Goal: Information Seeking & Learning: Learn about a topic

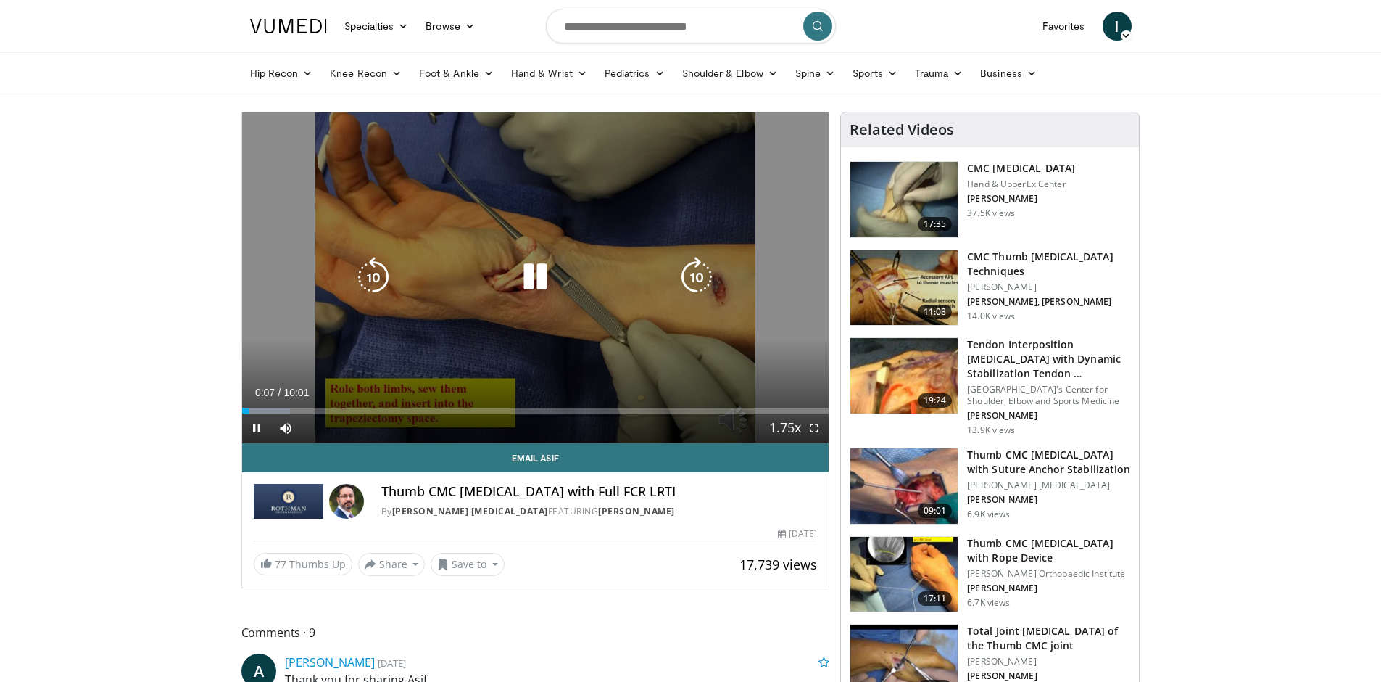
drag, startPoint x: 543, startPoint y: 254, endPoint x: 553, endPoint y: 258, distance: 10.4
click at [545, 255] on div "10 seconds Tap to unmute" at bounding box center [535, 277] width 587 height 330
click at [528, 225] on div "10 seconds Tap to unmute" at bounding box center [535, 277] width 587 height 330
click at [511, 260] on div "10 seconds Tap to unmute" at bounding box center [535, 277] width 587 height 330
drag, startPoint x: 609, startPoint y: 313, endPoint x: 550, endPoint y: 305, distance: 59.9
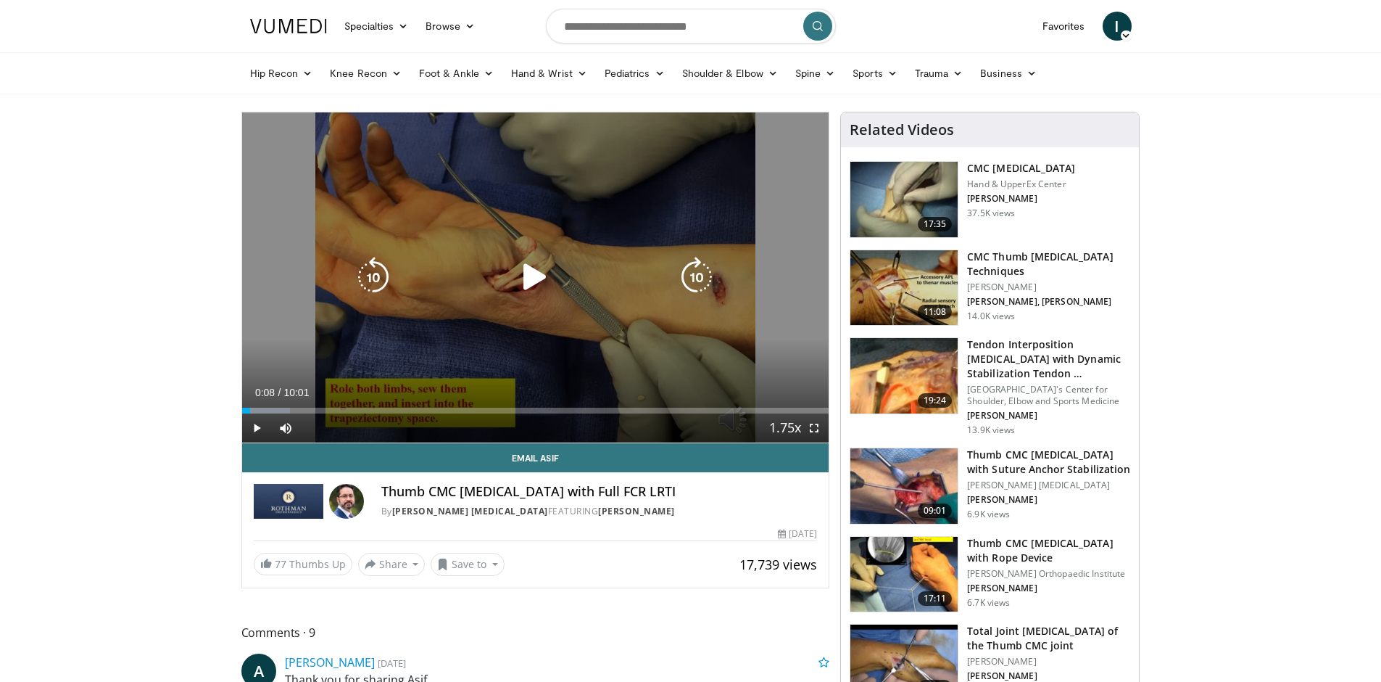
click at [608, 313] on div "10 seconds Tap to unmute" at bounding box center [535, 277] width 587 height 330
click at [532, 277] on icon "Video Player" at bounding box center [535, 277] width 41 height 41
click at [617, 265] on div "Video Player" at bounding box center [535, 277] width 352 height 29
click at [522, 270] on icon "Video Player" at bounding box center [535, 277] width 41 height 41
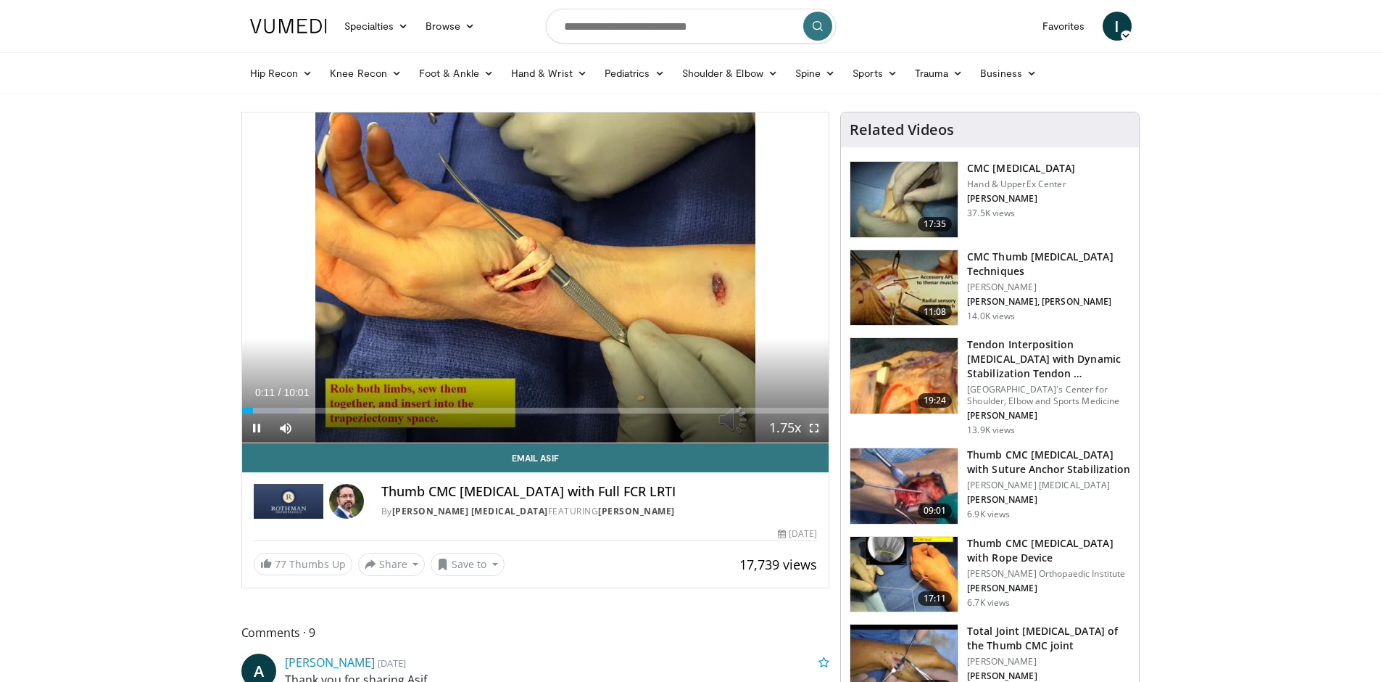
click at [809, 429] on span "Video Player" at bounding box center [814, 427] width 29 height 29
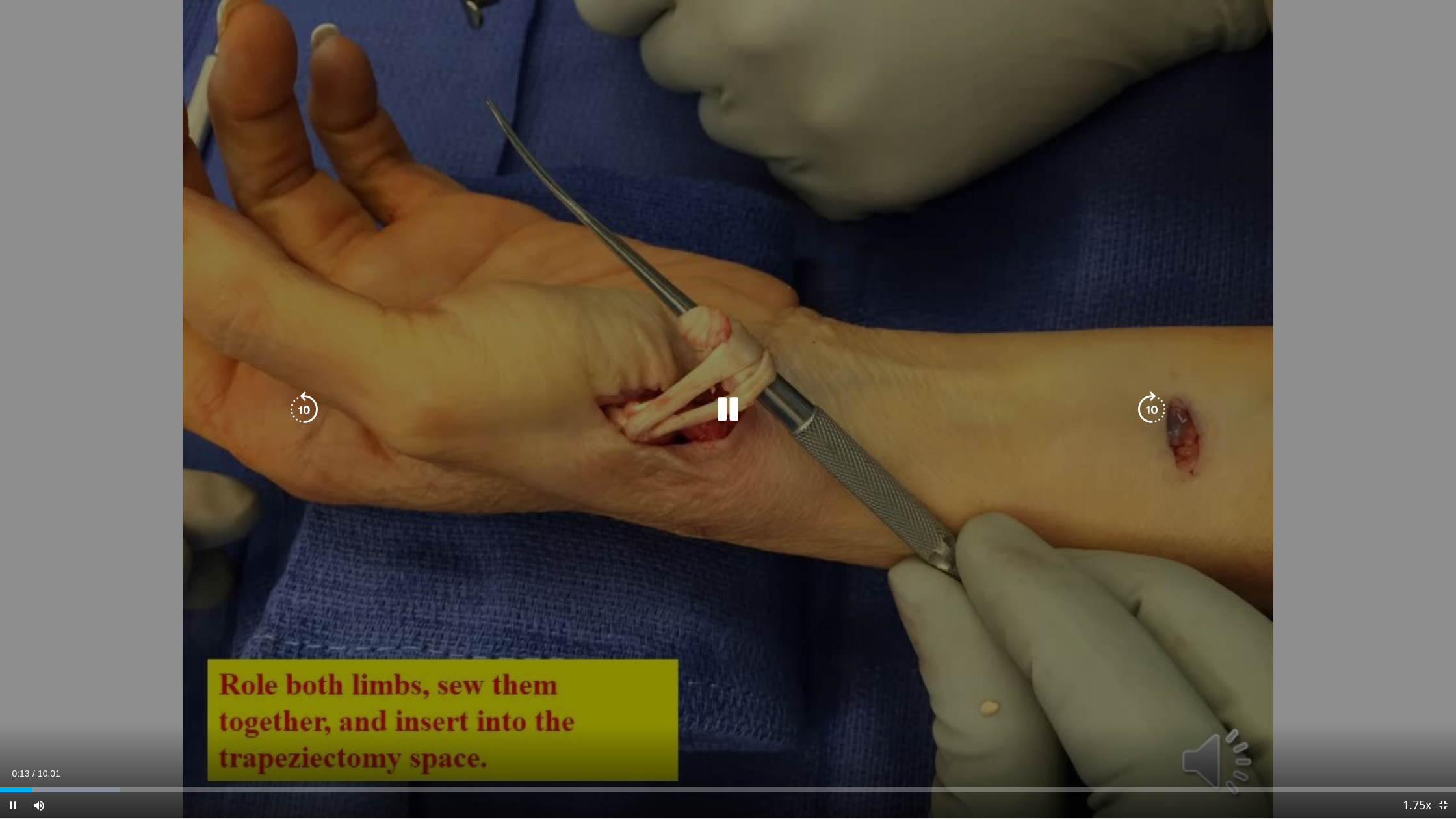
click at [801, 360] on div "10 seconds Tap to unmute" at bounding box center [728, 409] width 1456 height 818
click at [767, 366] on div "10 seconds Tap to unmute" at bounding box center [728, 409] width 1456 height 818
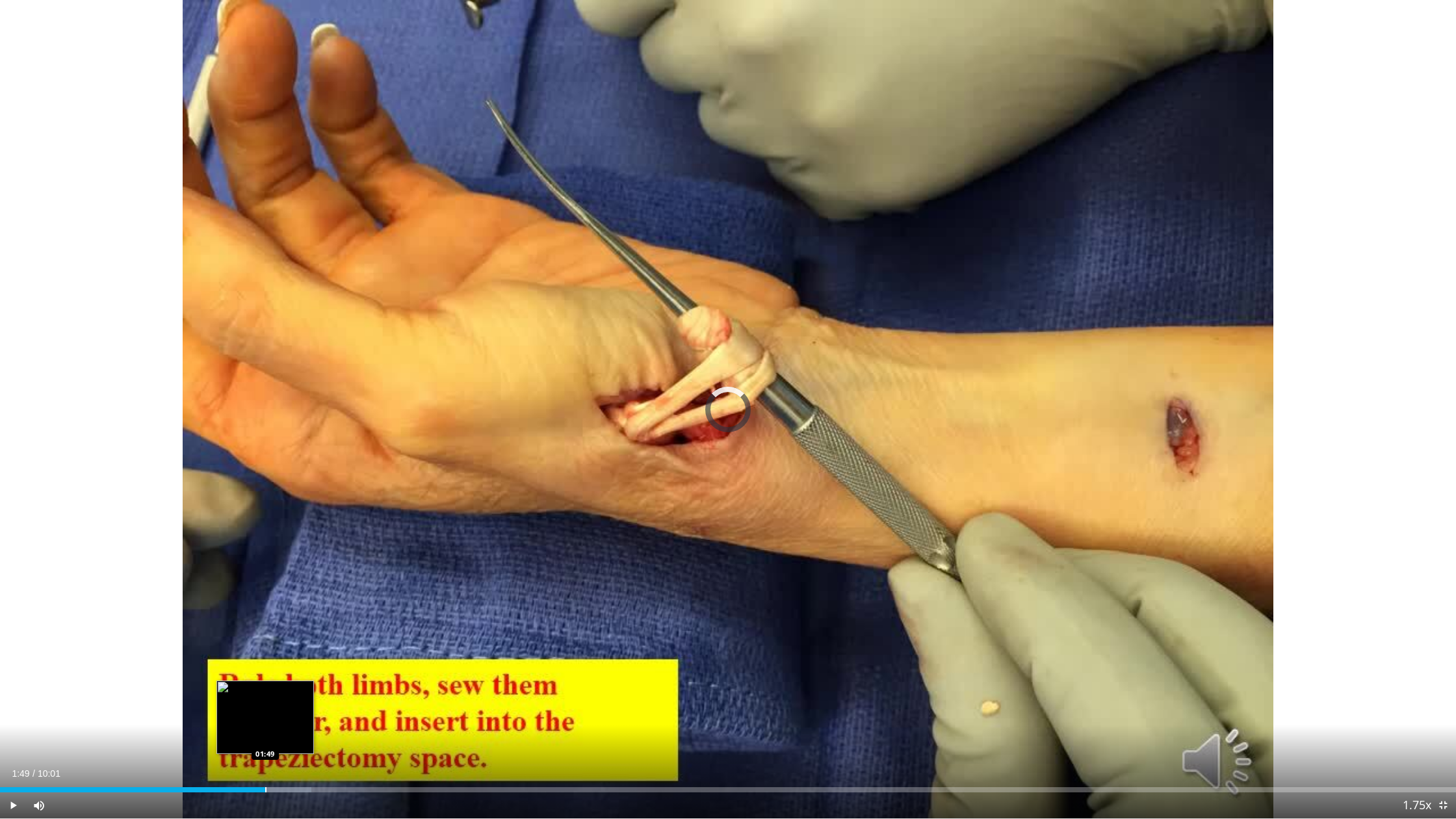
click at [265, 610] on div "Progress Bar" at bounding box center [265, 789] width 1 height 5
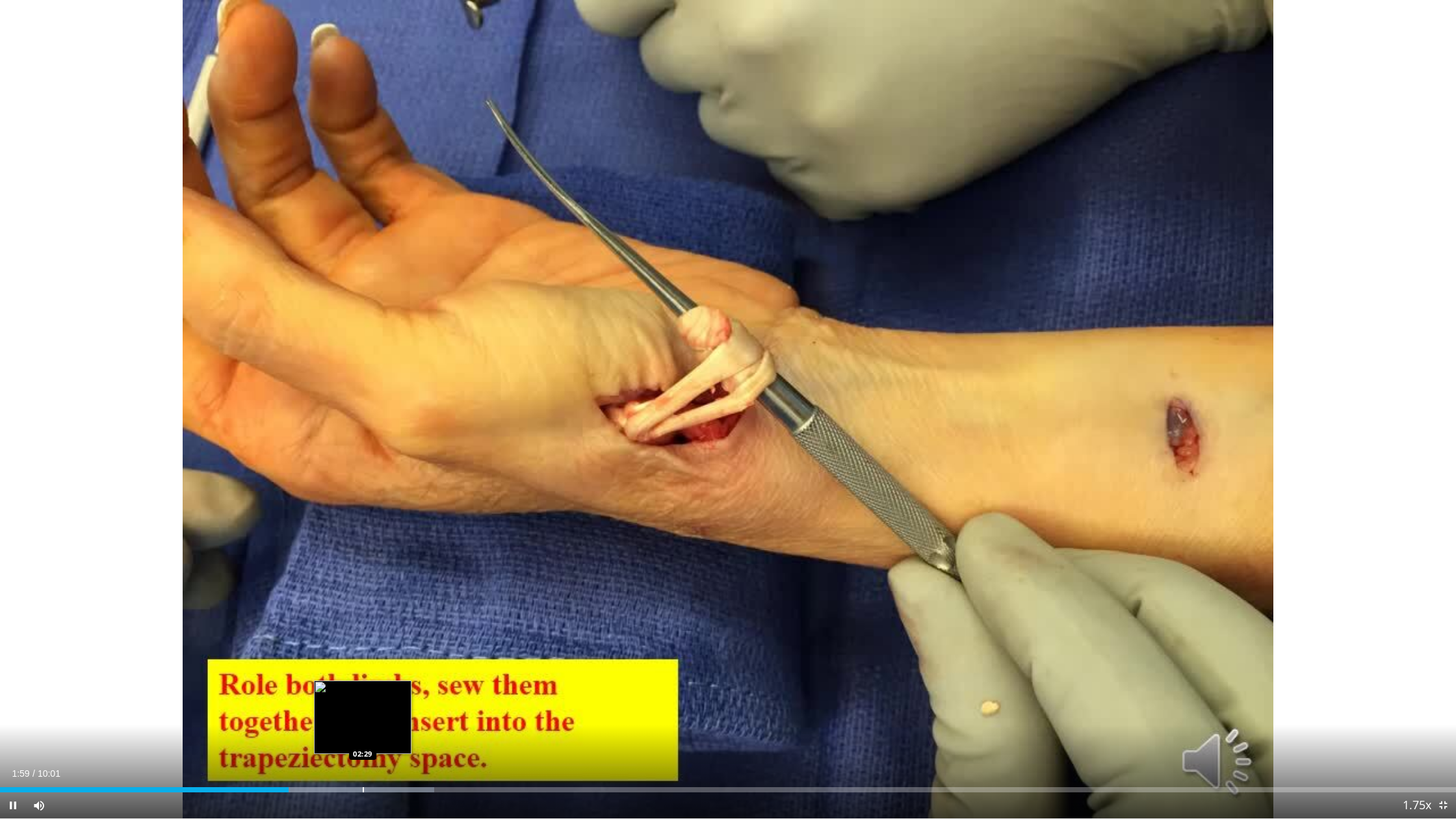
click at [363, 610] on div "Progress Bar" at bounding box center [363, 789] width 1 height 5
click at [382, 610] on div "Progress Bar" at bounding box center [382, 789] width 1 height 5
click at [375, 610] on div "Progress Bar" at bounding box center [375, 789] width 1 height 5
click at [333, 610] on div "Loaded : 36.48% 02:27 02:22" at bounding box center [728, 789] width 1456 height 5
click at [315, 610] on div "Loaded : 36.48% 02:17 02:10" at bounding box center [728, 789] width 1456 height 5
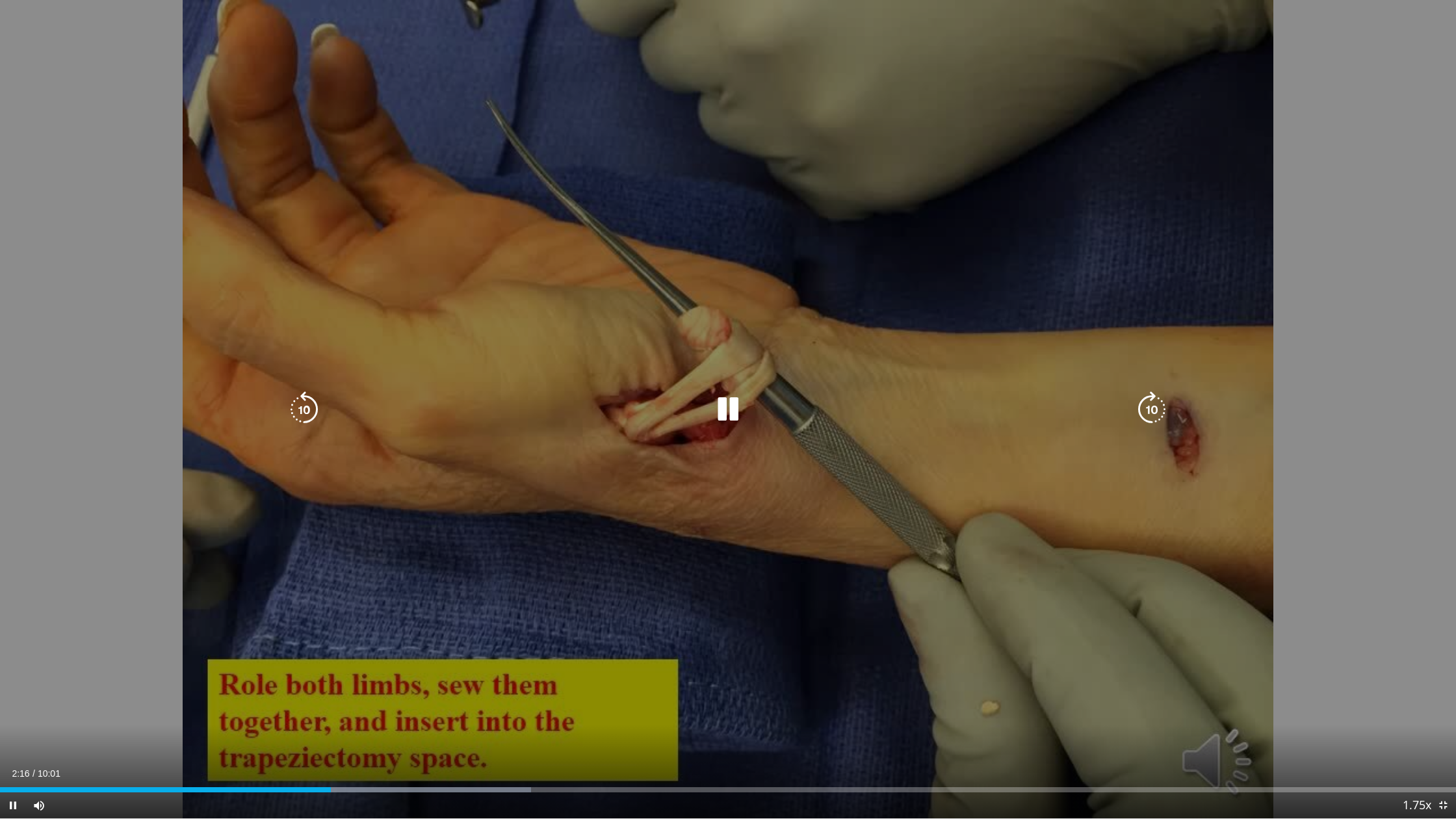
click at [490, 610] on div "10 seconds Tap to unmute" at bounding box center [728, 409] width 1456 height 818
click at [490, 595] on div "10 seconds Tap to unmute" at bounding box center [728, 409] width 1456 height 818
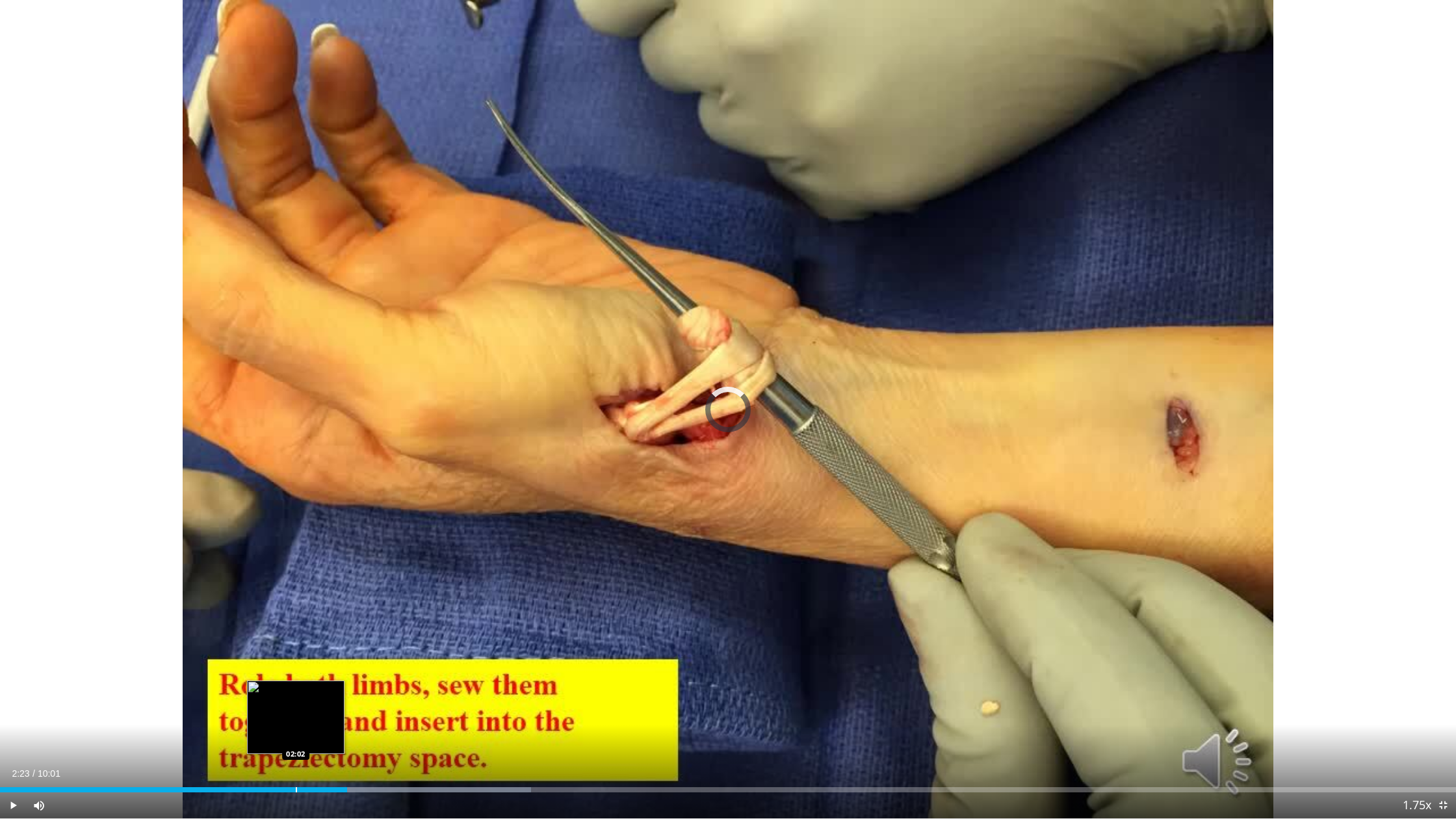
drag, startPoint x: 295, startPoint y: 786, endPoint x: 267, endPoint y: 786, distance: 28.0
click at [268, 610] on div "Loaded : 36.48% 02:02 02:02" at bounding box center [728, 786] width 1456 height 13
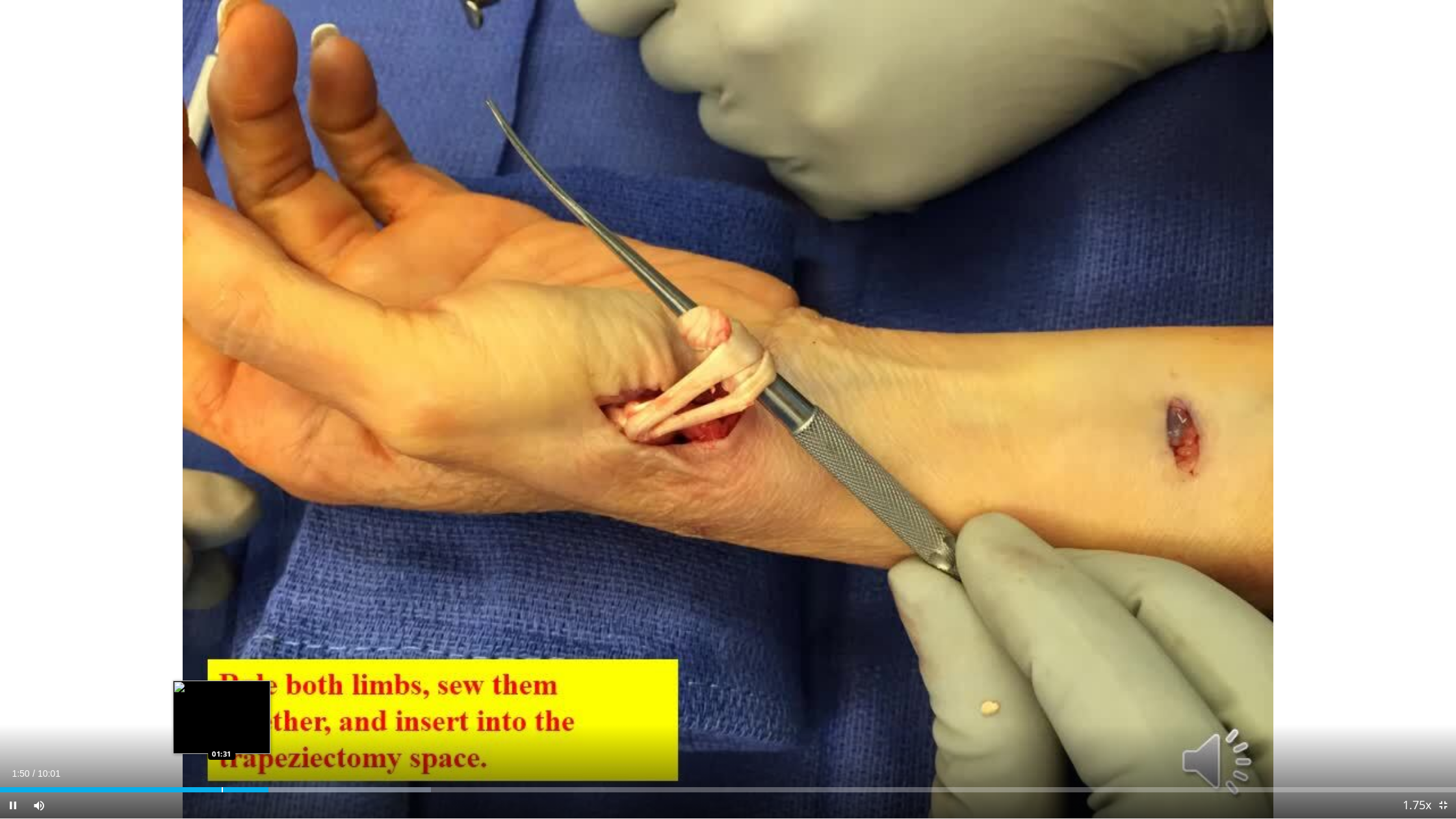
click at [223, 610] on div "Progress Bar" at bounding box center [221, 789] width 1 height 5
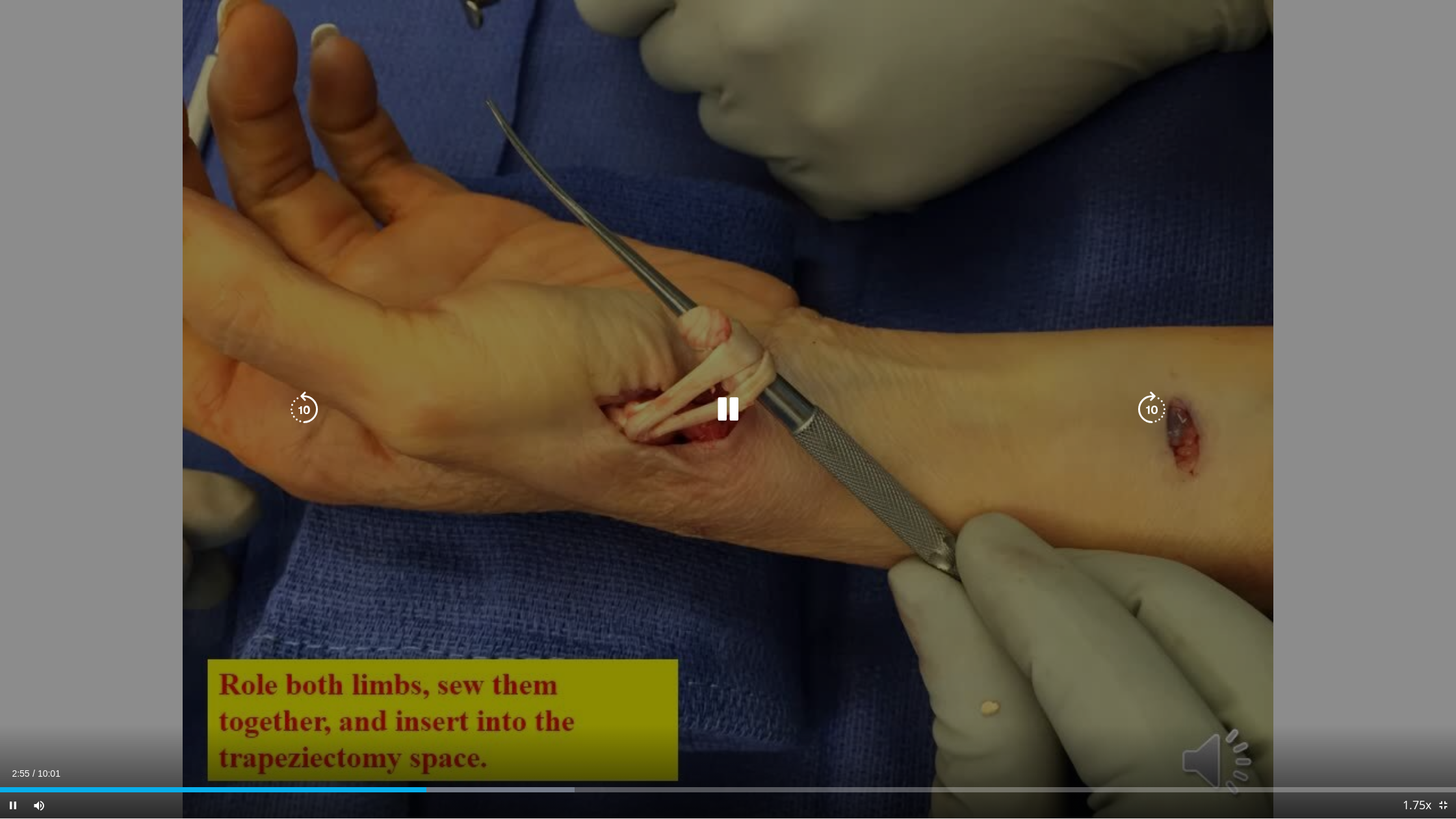
click at [738, 415] on icon "Video Player" at bounding box center [728, 410] width 37 height 37
click at [717, 409] on icon "Video Player" at bounding box center [728, 410] width 37 height 37
click at [722, 406] on icon "Video Player" at bounding box center [728, 410] width 37 height 37
click at [724, 403] on icon "Video Player" at bounding box center [728, 410] width 37 height 37
click at [725, 400] on icon "Video Player" at bounding box center [728, 410] width 37 height 37
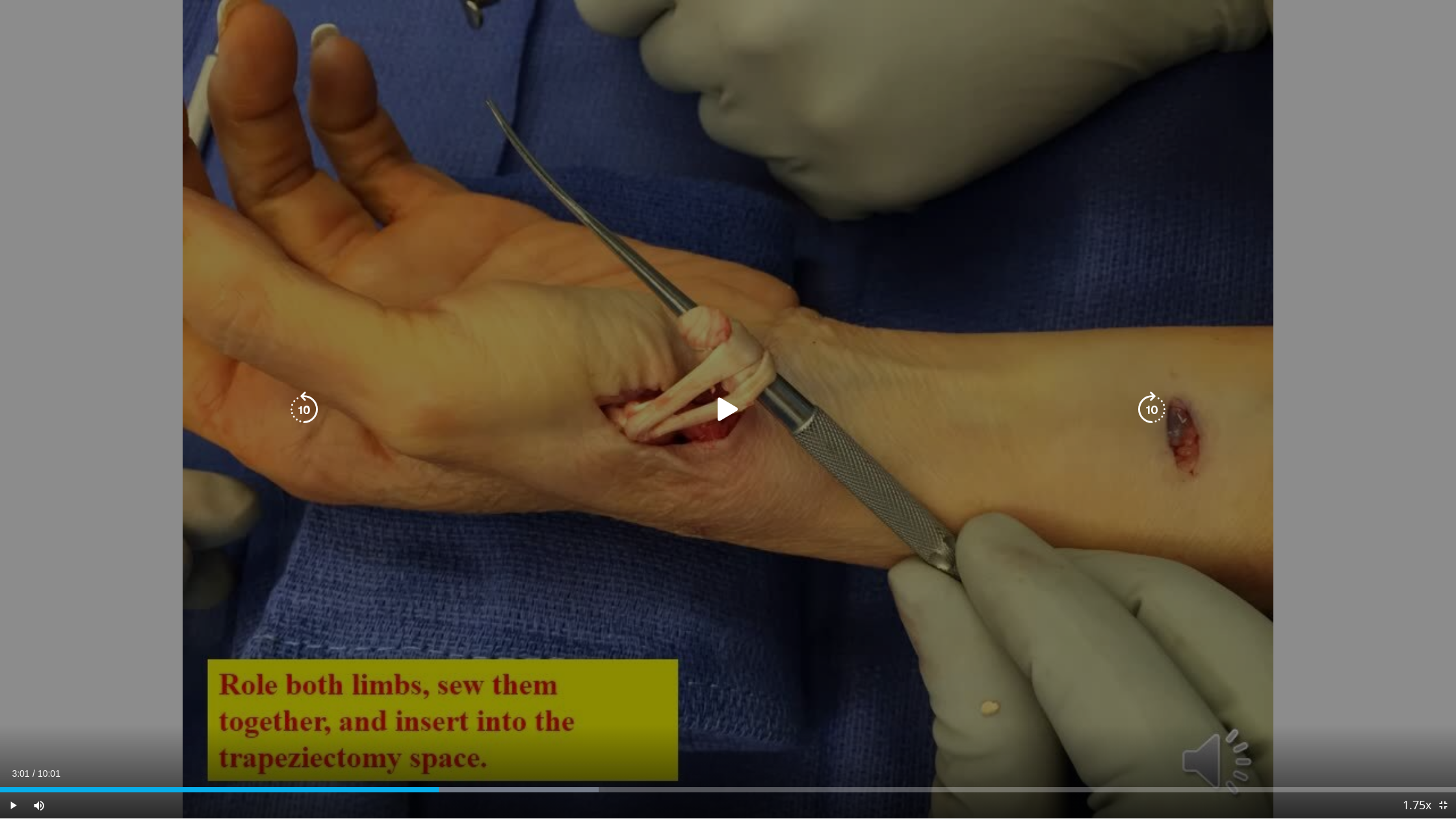
click at [718, 402] on icon "Video Player" at bounding box center [728, 410] width 37 height 37
click at [719, 398] on icon "Video Player" at bounding box center [728, 410] width 37 height 37
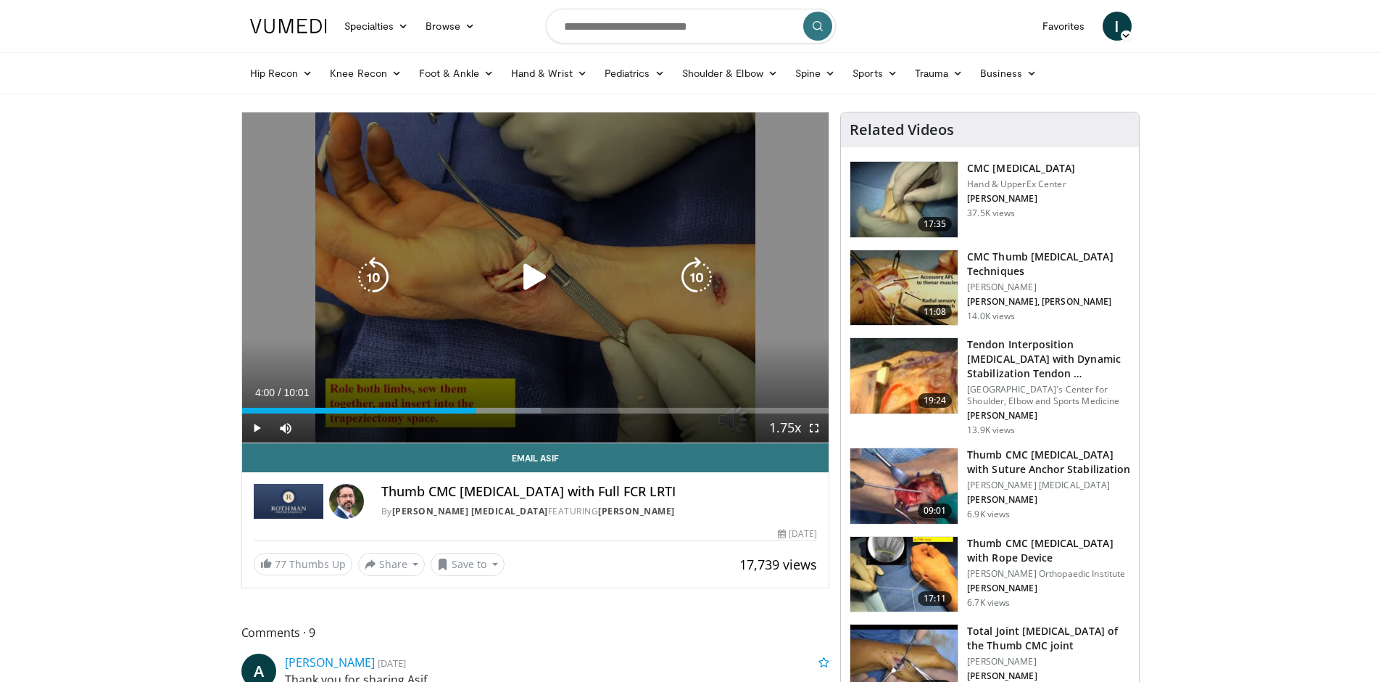
click at [567, 278] on div "Video Player" at bounding box center [535, 277] width 352 height 29
click at [534, 279] on icon "Video Player" at bounding box center [535, 277] width 41 height 41
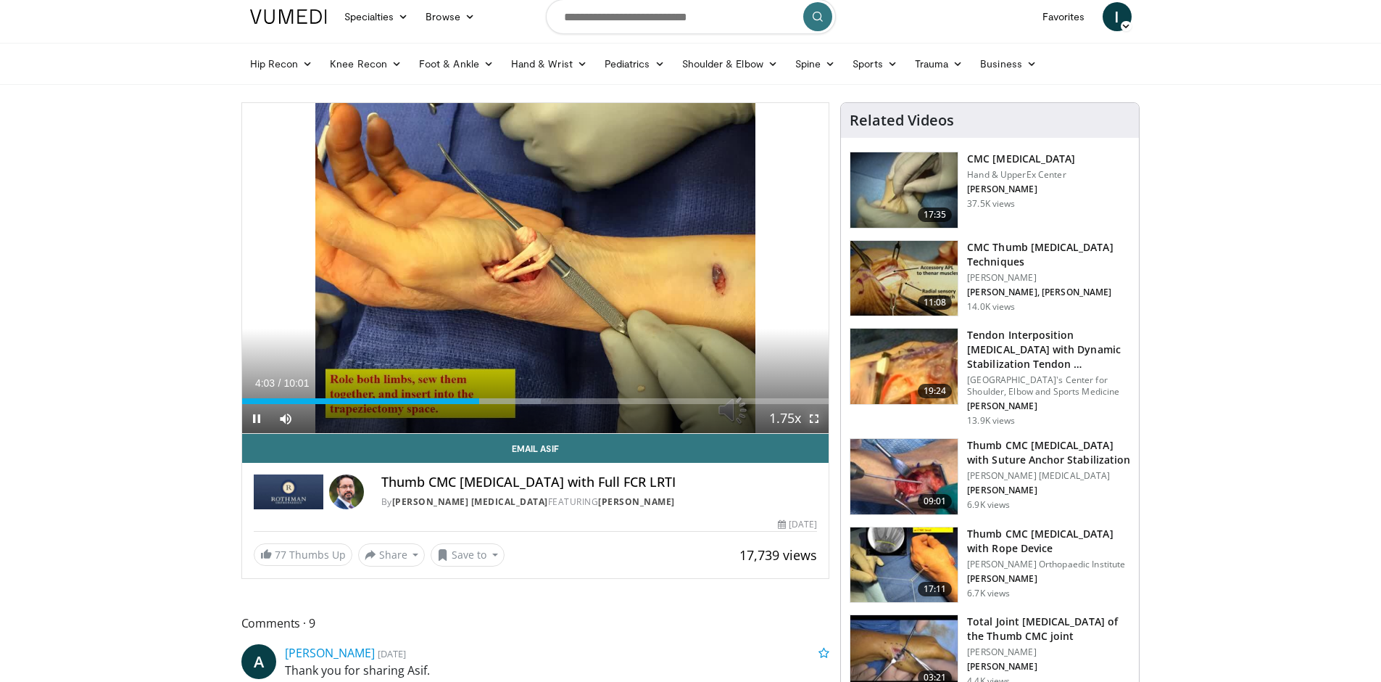
click at [816, 427] on span "Video Player" at bounding box center [814, 418] width 29 height 29
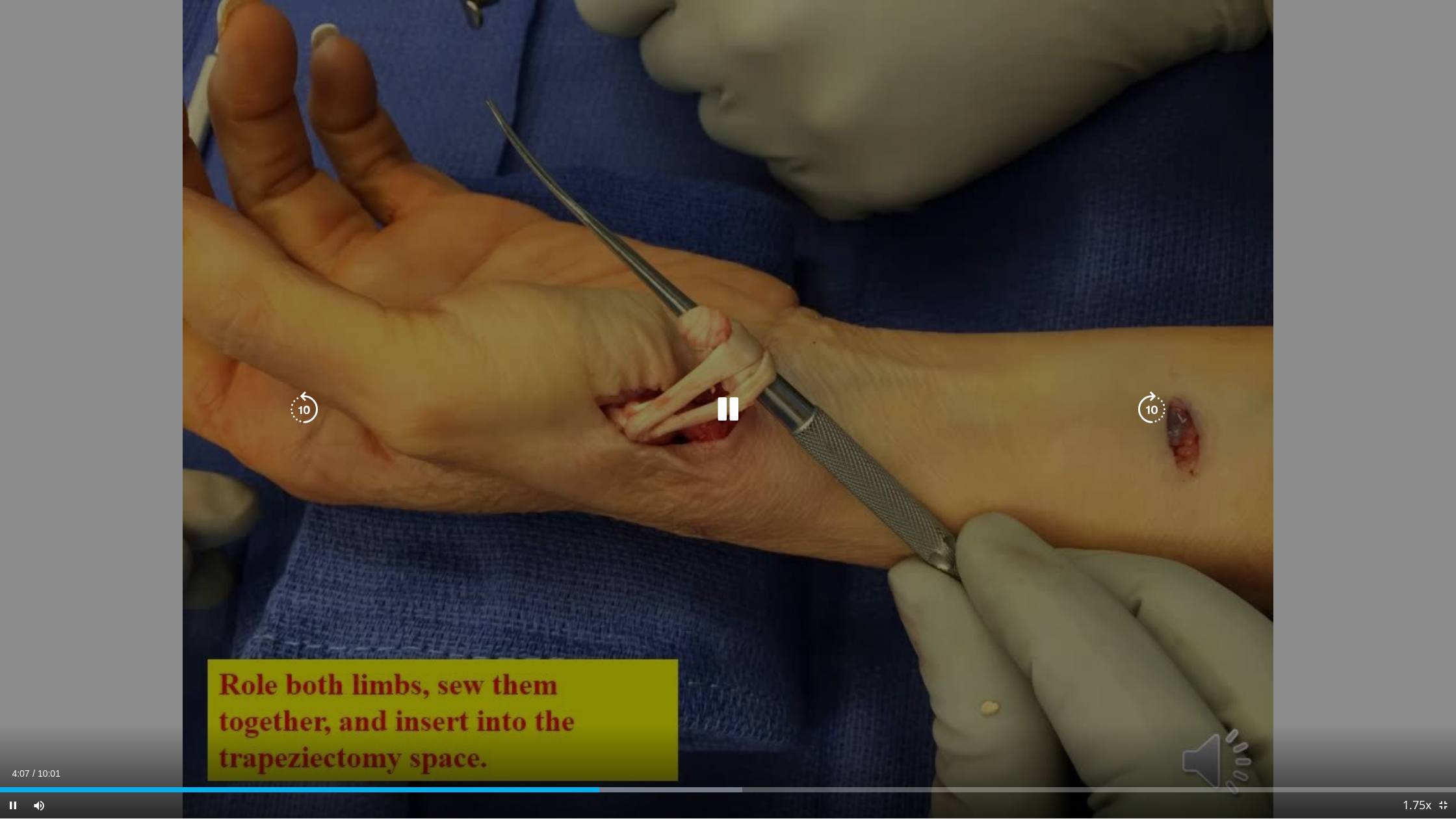
click at [737, 424] on icon "Video Player" at bounding box center [728, 410] width 37 height 37
click at [727, 411] on icon "Video Player" at bounding box center [728, 410] width 37 height 37
click at [749, 404] on div "Video Player" at bounding box center [728, 409] width 874 height 26
click at [732, 408] on icon "Video Player" at bounding box center [728, 410] width 37 height 37
click at [727, 410] on icon "Video Player" at bounding box center [728, 410] width 37 height 37
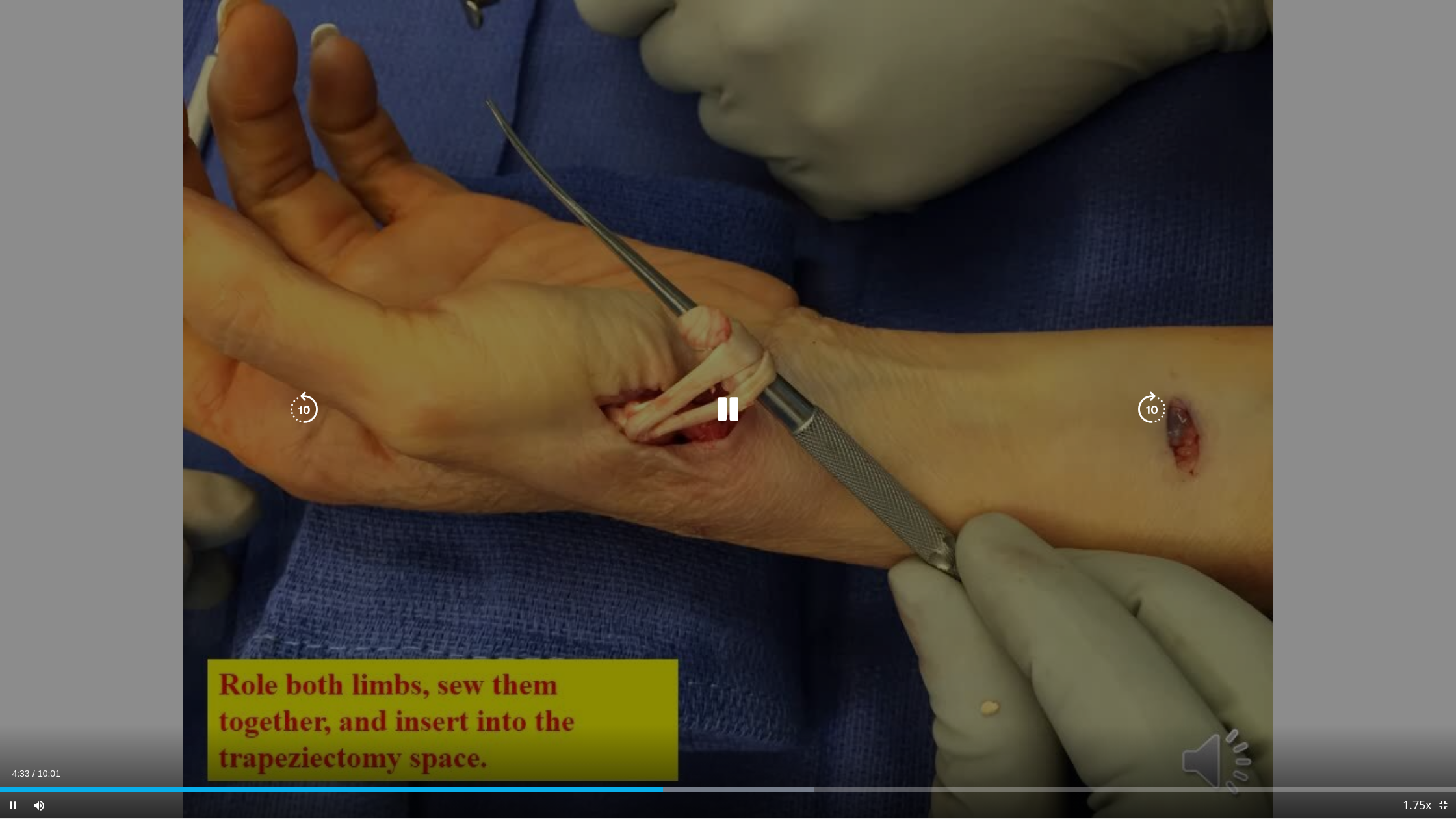
click at [727, 410] on icon "Video Player" at bounding box center [728, 410] width 37 height 37
click at [725, 411] on icon "Video Player" at bounding box center [728, 410] width 37 height 37
click at [720, 408] on icon "Video Player" at bounding box center [728, 410] width 37 height 37
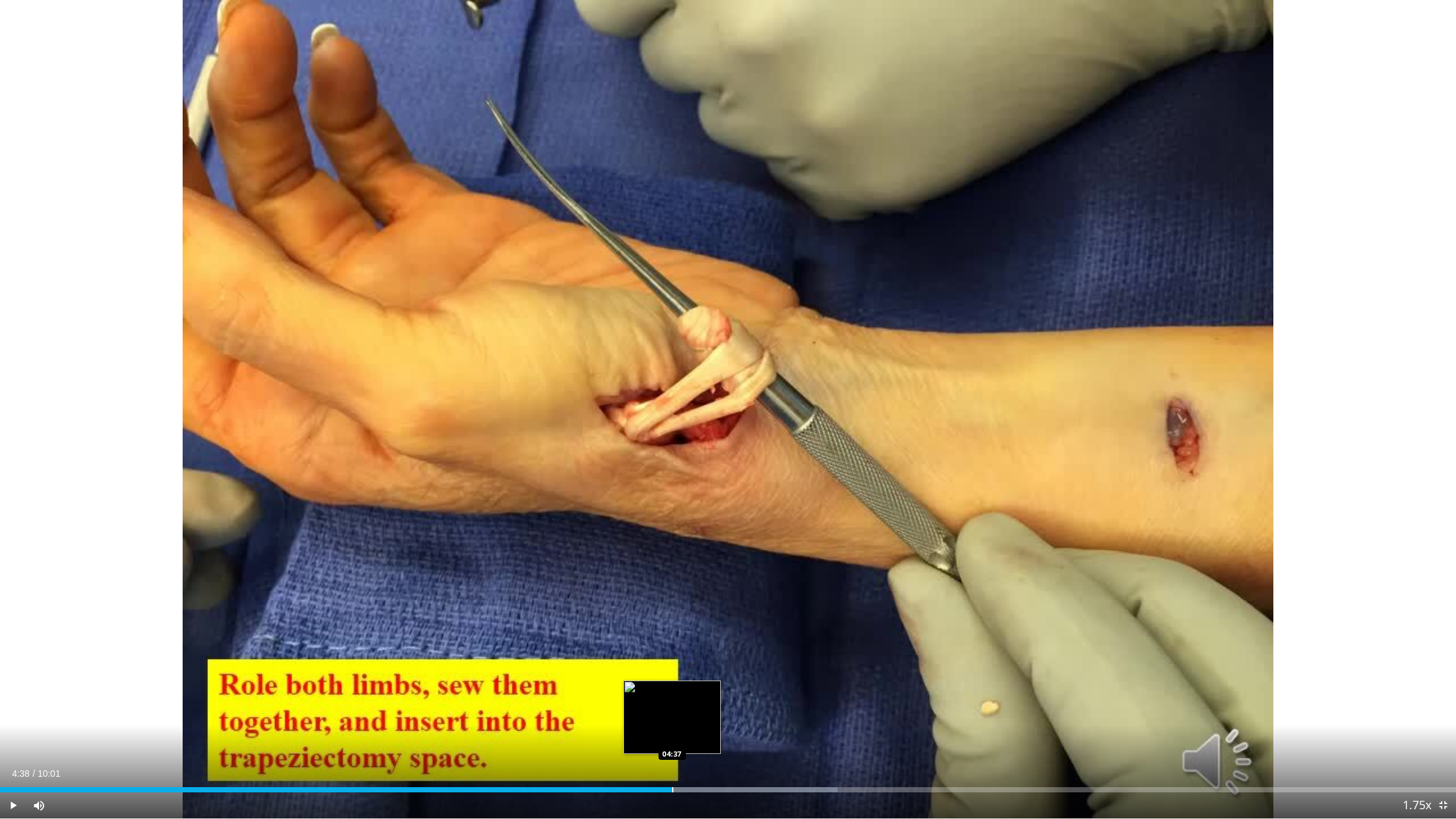
click at [667, 610] on div "Loaded : 57.56% 04:38 04:37" at bounding box center [728, 786] width 1456 height 13
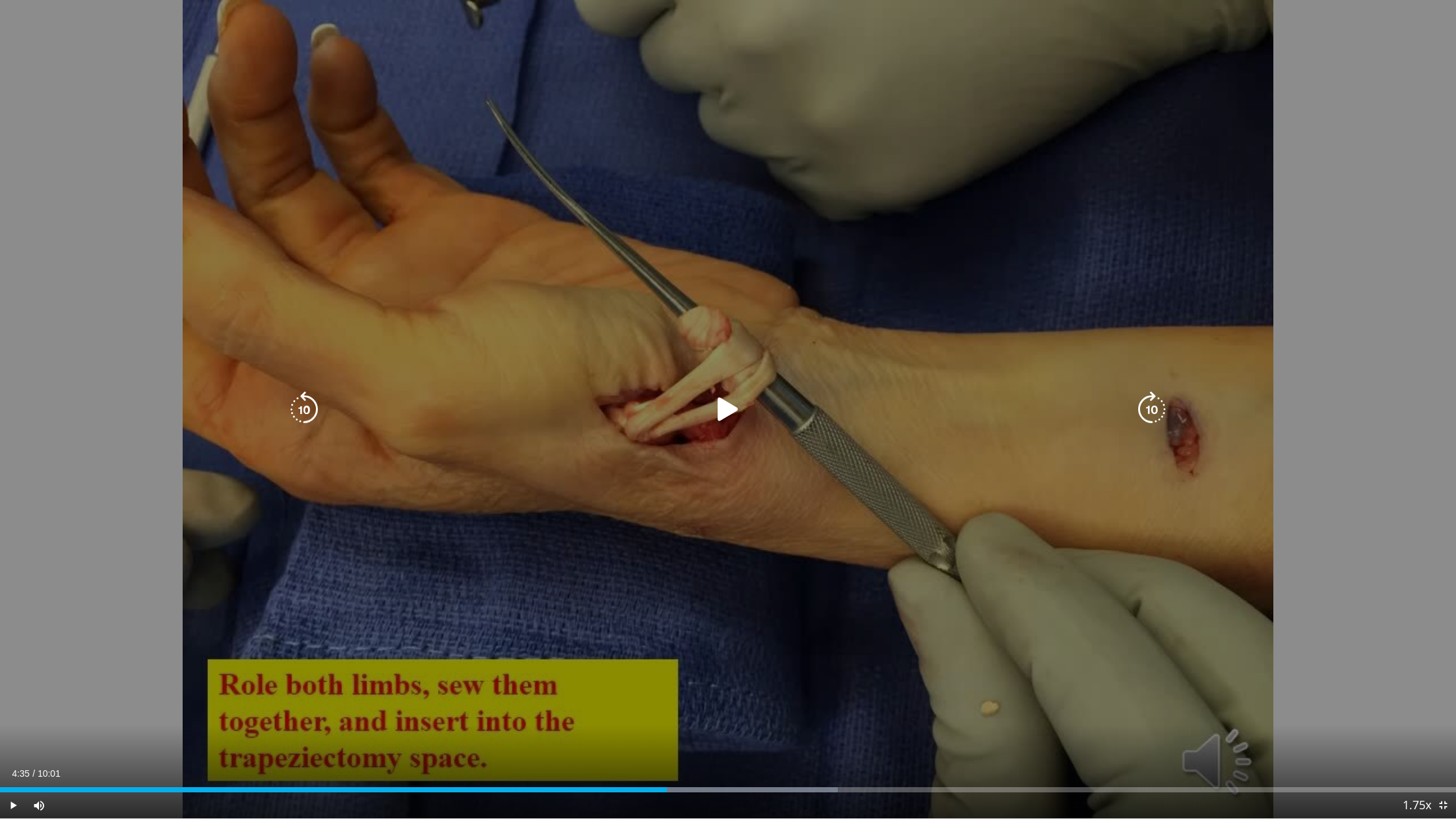
click at [767, 460] on div "20 seconds Tap to unmute" at bounding box center [728, 409] width 1456 height 818
click at [740, 413] on icon "Video Player" at bounding box center [728, 410] width 37 height 37
click at [739, 406] on icon "Video Player" at bounding box center [728, 410] width 37 height 37
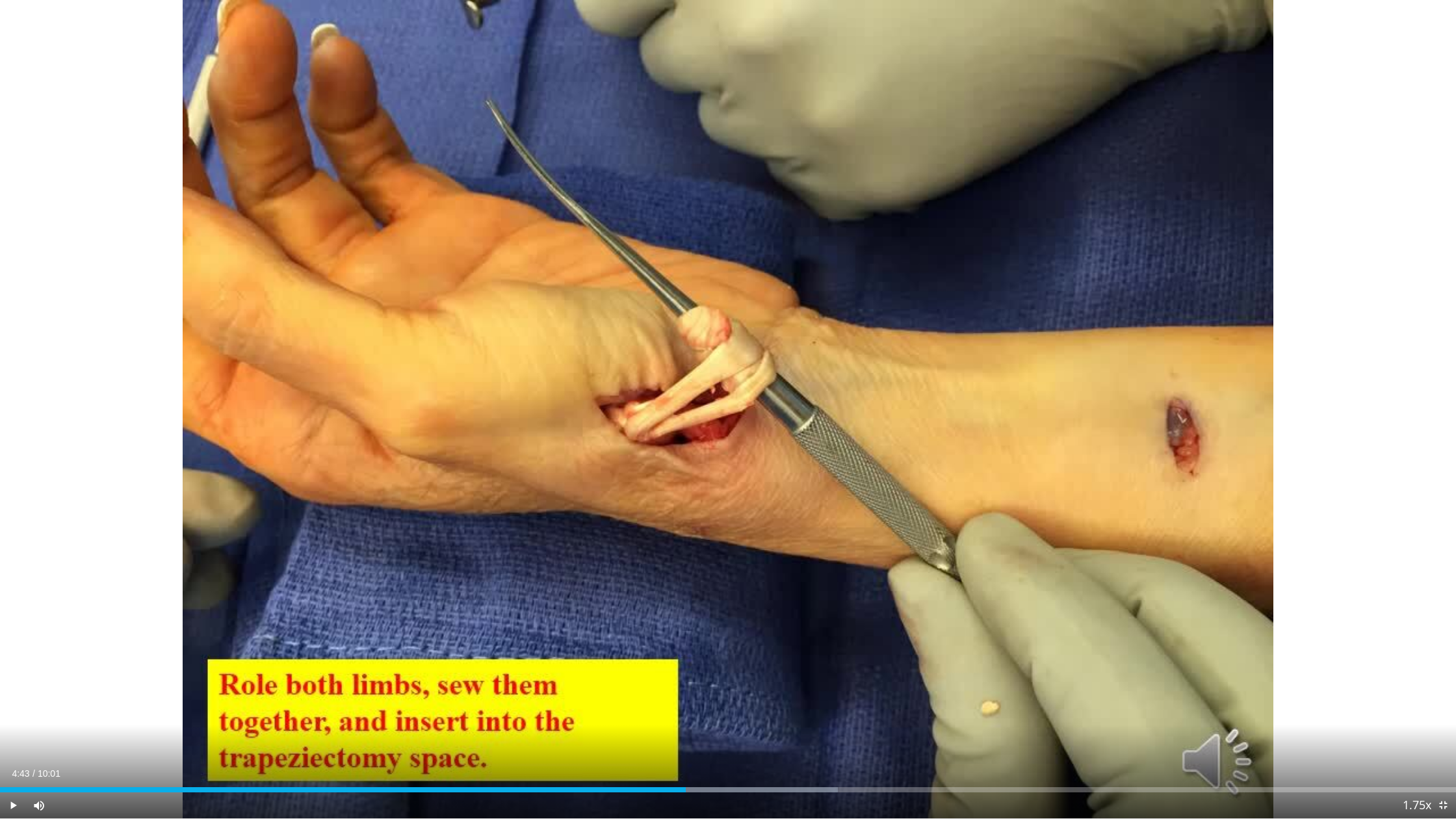
click at [739, 406] on div "20 seconds Tap to unmute" at bounding box center [728, 409] width 1456 height 818
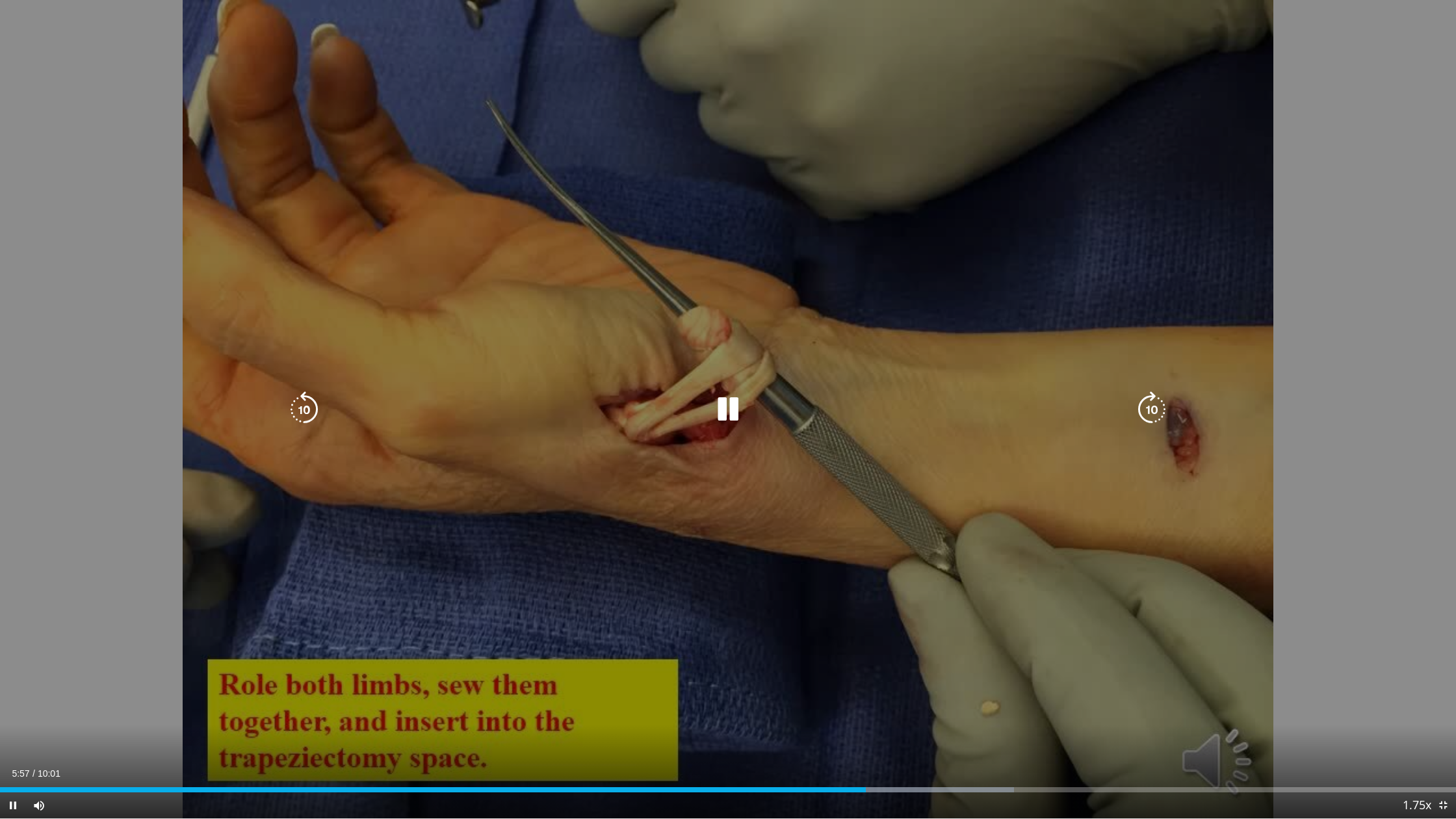
drag, startPoint x: 763, startPoint y: 405, endPoint x: 732, endPoint y: 410, distance: 31.4
click at [763, 405] on div "Video Player" at bounding box center [728, 409] width 874 height 26
click at [732, 410] on icon "Video Player" at bounding box center [728, 410] width 37 height 37
click at [727, 412] on icon "Video Player" at bounding box center [728, 410] width 37 height 37
click at [727, 406] on icon "Video Player" at bounding box center [728, 410] width 37 height 37
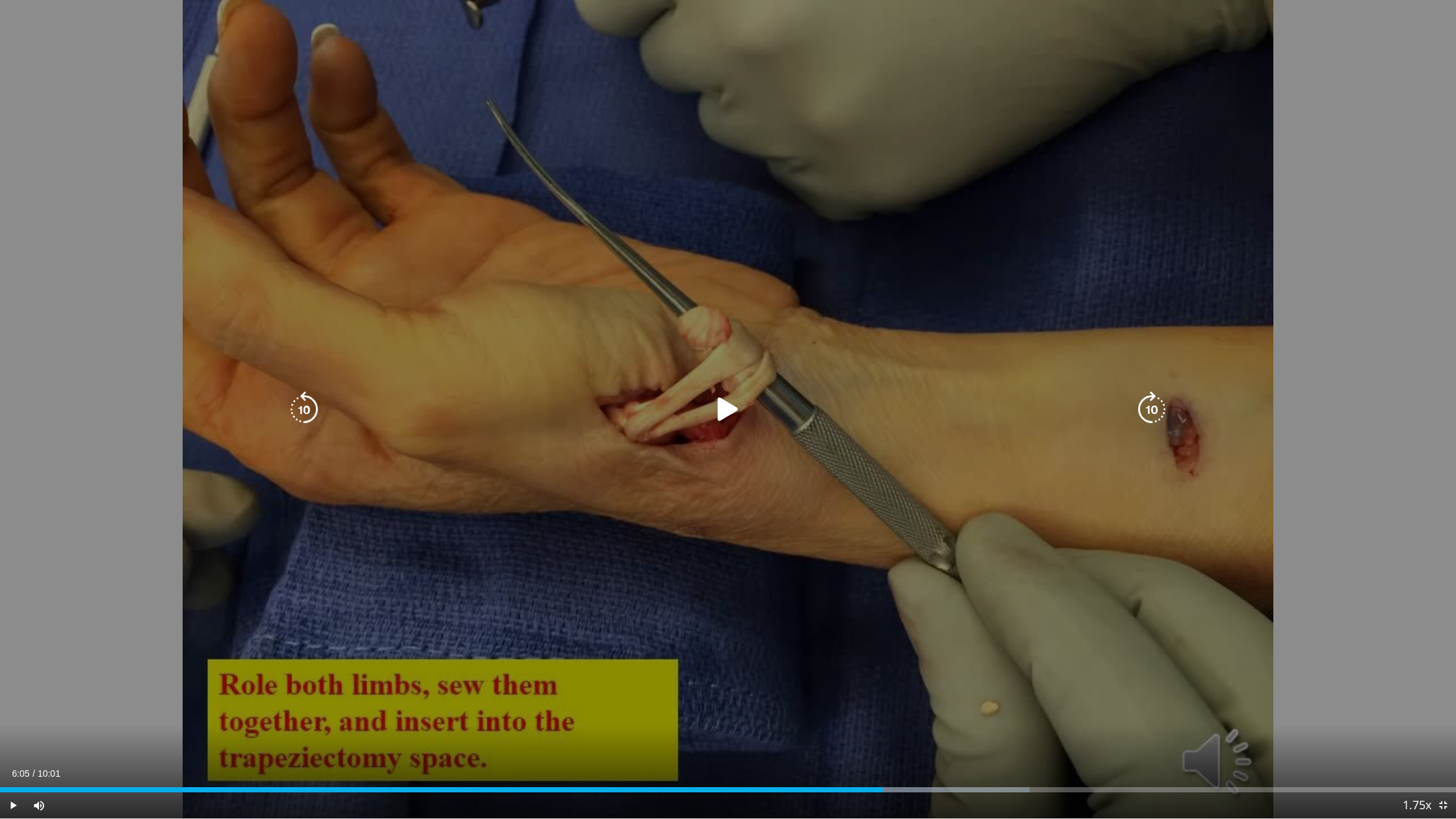
click at [724, 407] on icon "Video Player" at bounding box center [728, 410] width 37 height 37
click at [760, 391] on div "20 seconds Tap to unmute" at bounding box center [728, 409] width 1456 height 818
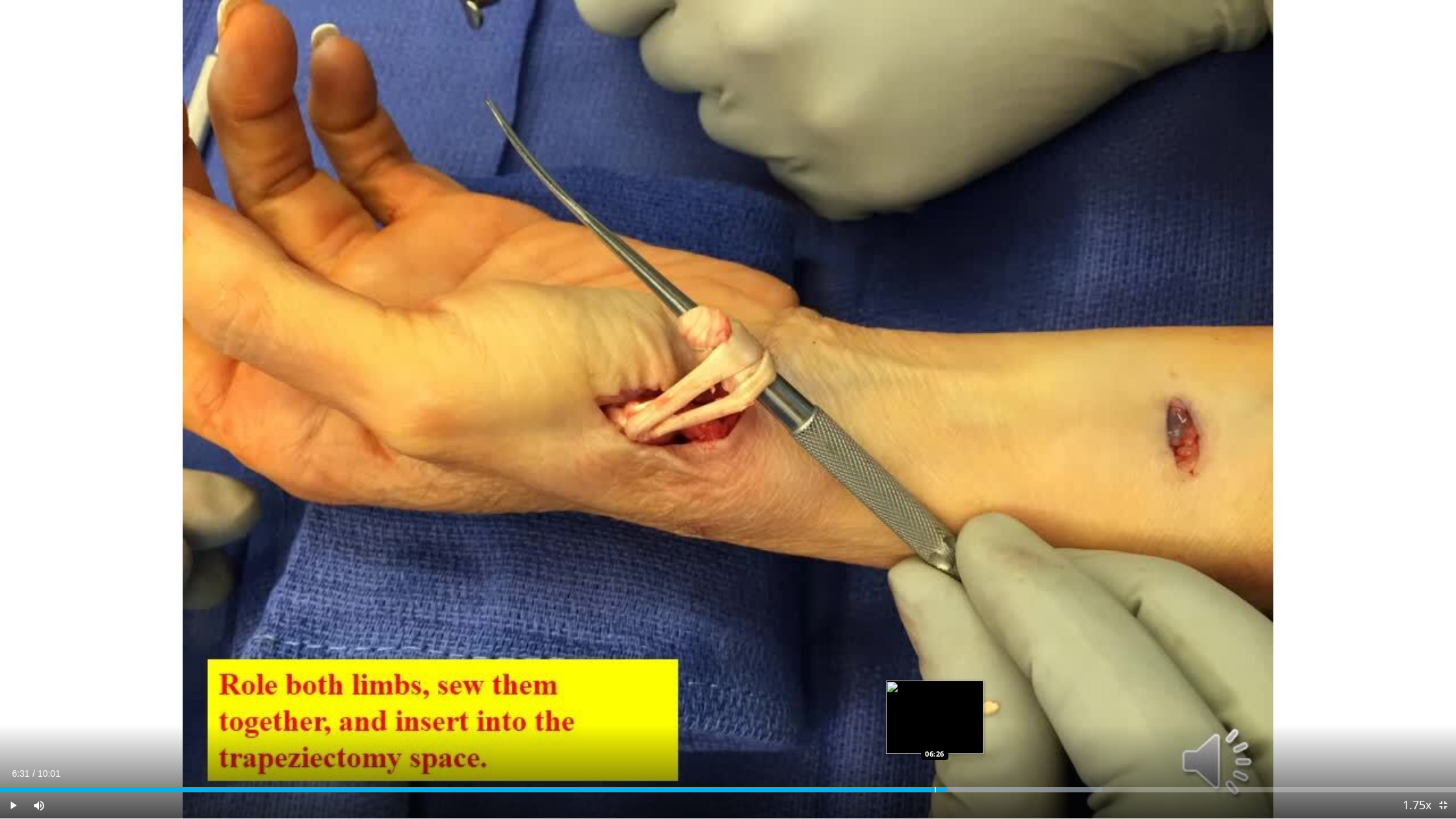
click at [922, 610] on div "Loaded : 75.65% 06:31 06:26" at bounding box center [728, 789] width 1456 height 5
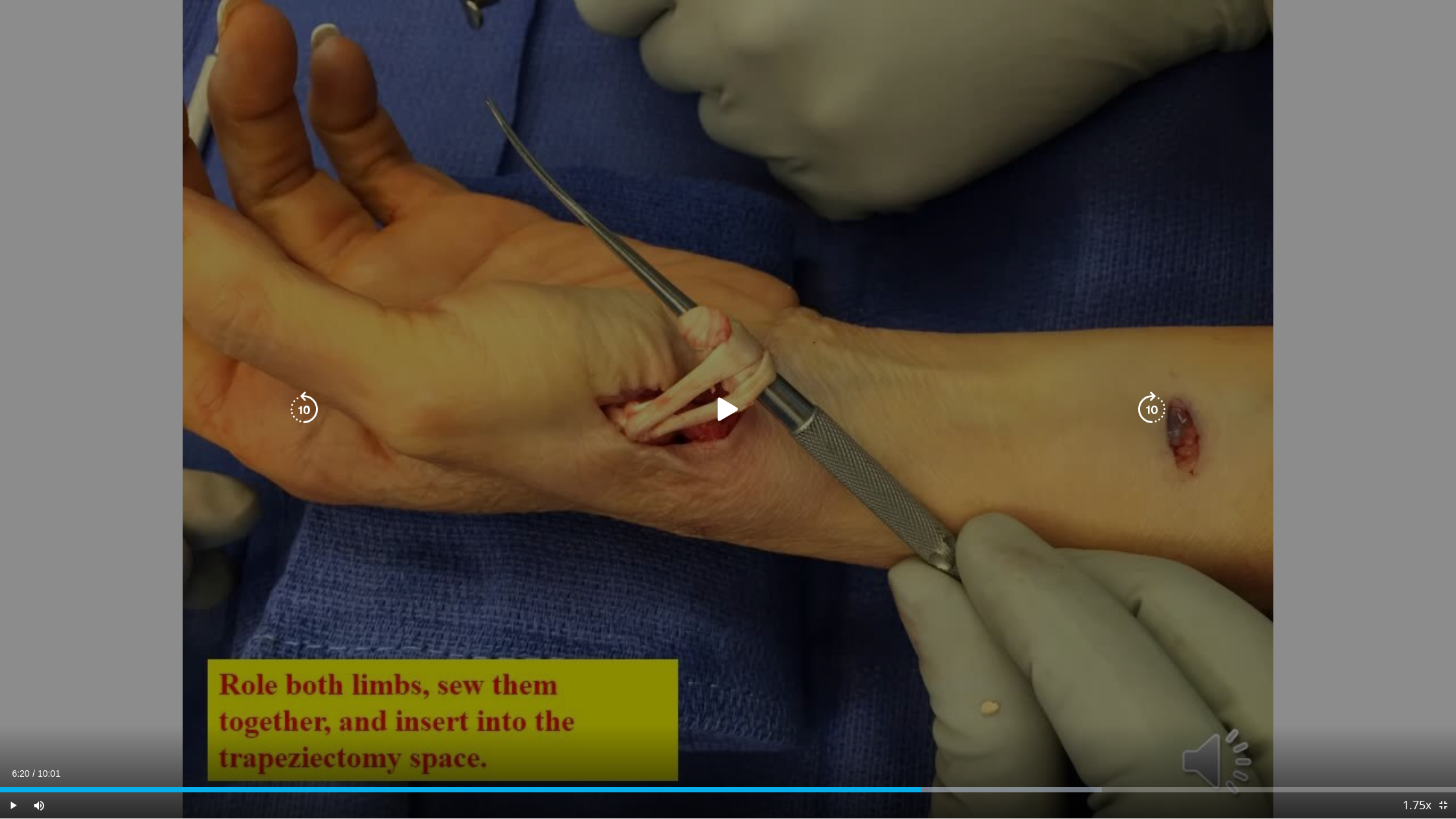
click at [774, 585] on div "20 seconds Tap to unmute" at bounding box center [728, 409] width 1456 height 818
click at [753, 398] on div "Video Player" at bounding box center [728, 409] width 874 height 26
click at [715, 398] on icon "Video Player" at bounding box center [728, 410] width 37 height 37
click at [725, 408] on icon "Video Player" at bounding box center [728, 410] width 37 height 37
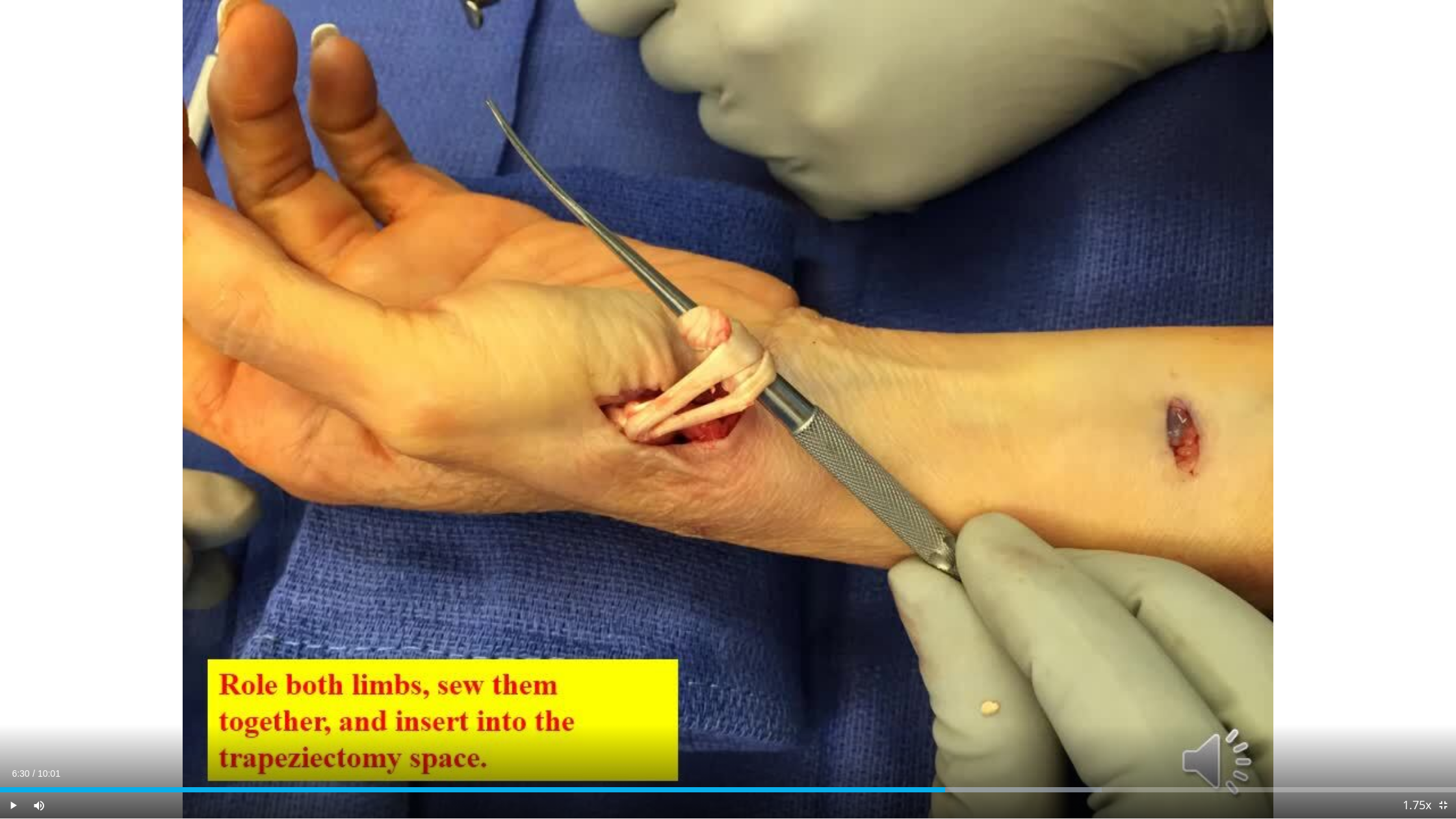
click at [725, 408] on div "20 seconds Tap to unmute" at bounding box center [728, 409] width 1456 height 818
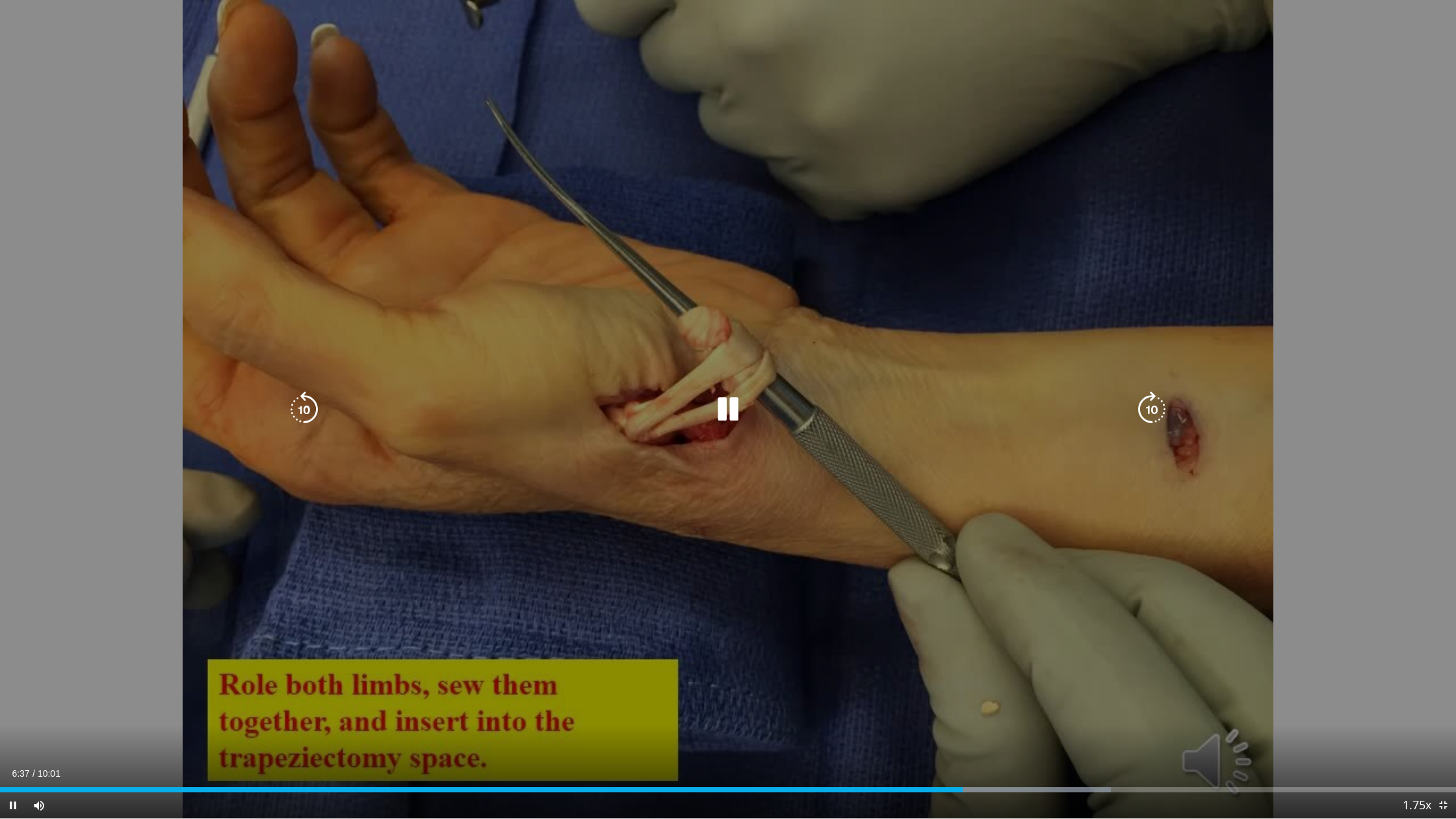
click at [724, 403] on icon "Video Player" at bounding box center [728, 410] width 37 height 37
click at [719, 401] on icon "Video Player" at bounding box center [728, 410] width 37 height 37
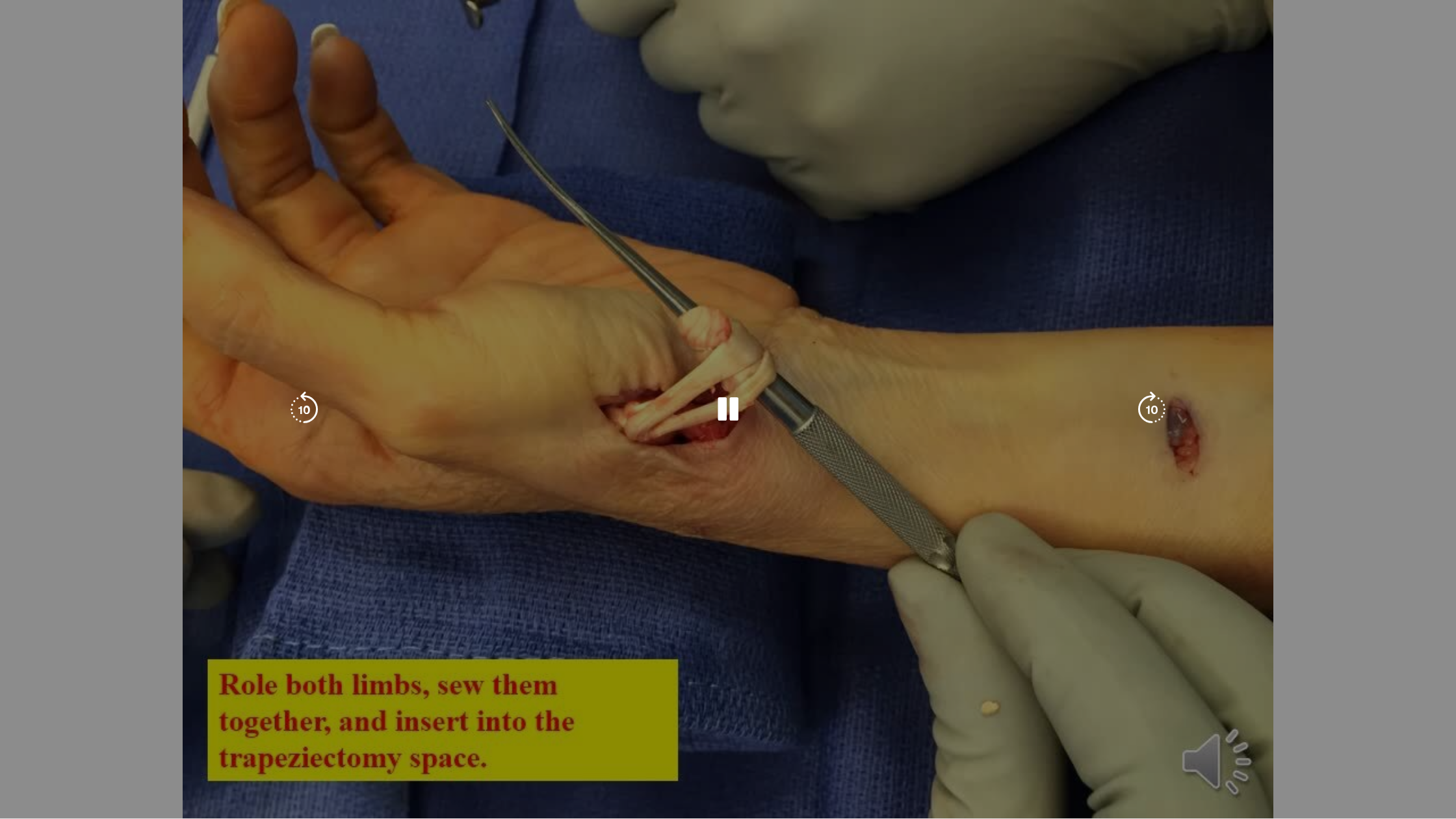
click at [720, 407] on icon "Video Player" at bounding box center [728, 410] width 37 height 37
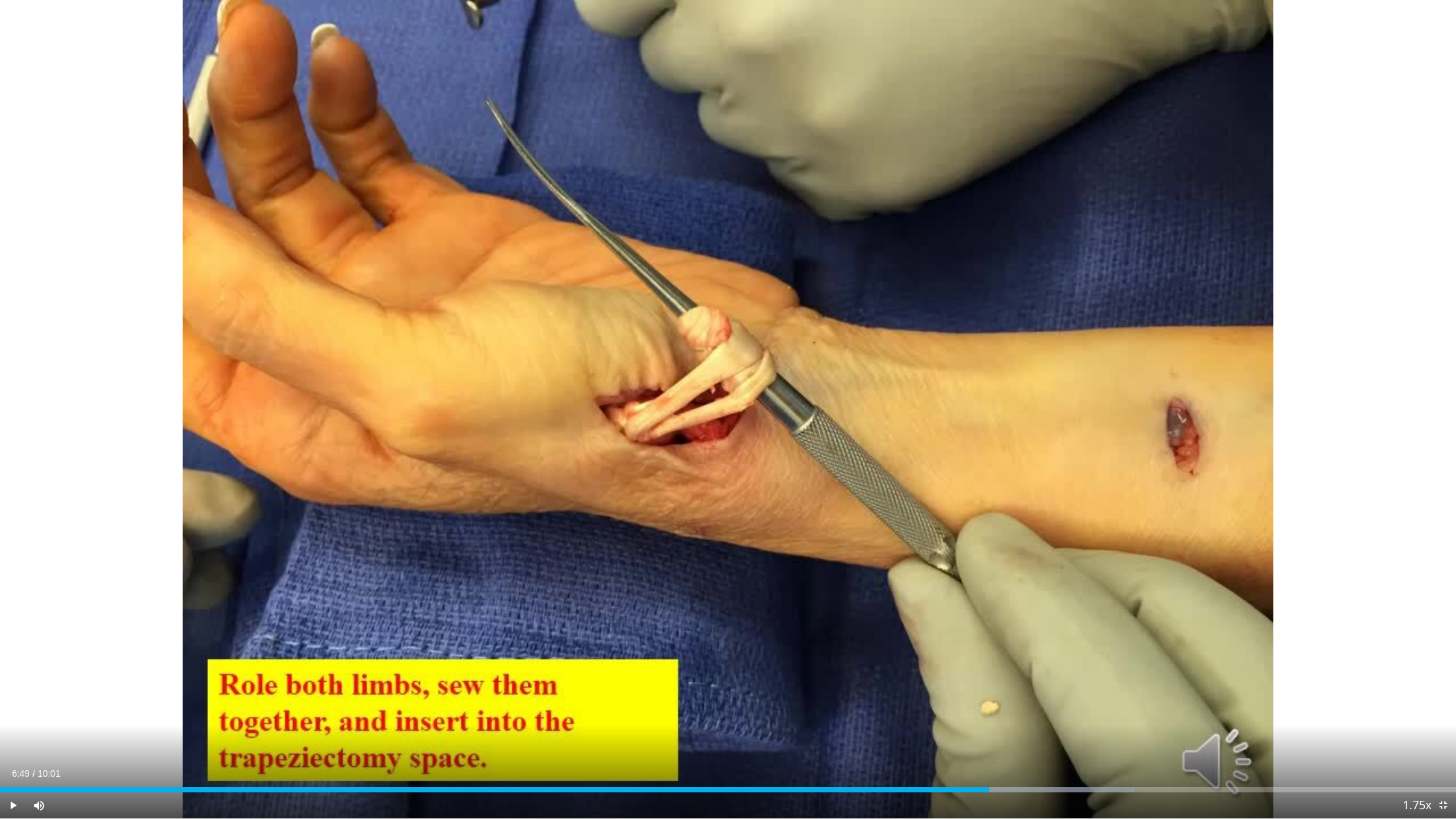
click at [720, 407] on div "20 seconds Tap to unmute" at bounding box center [728, 409] width 1456 height 818
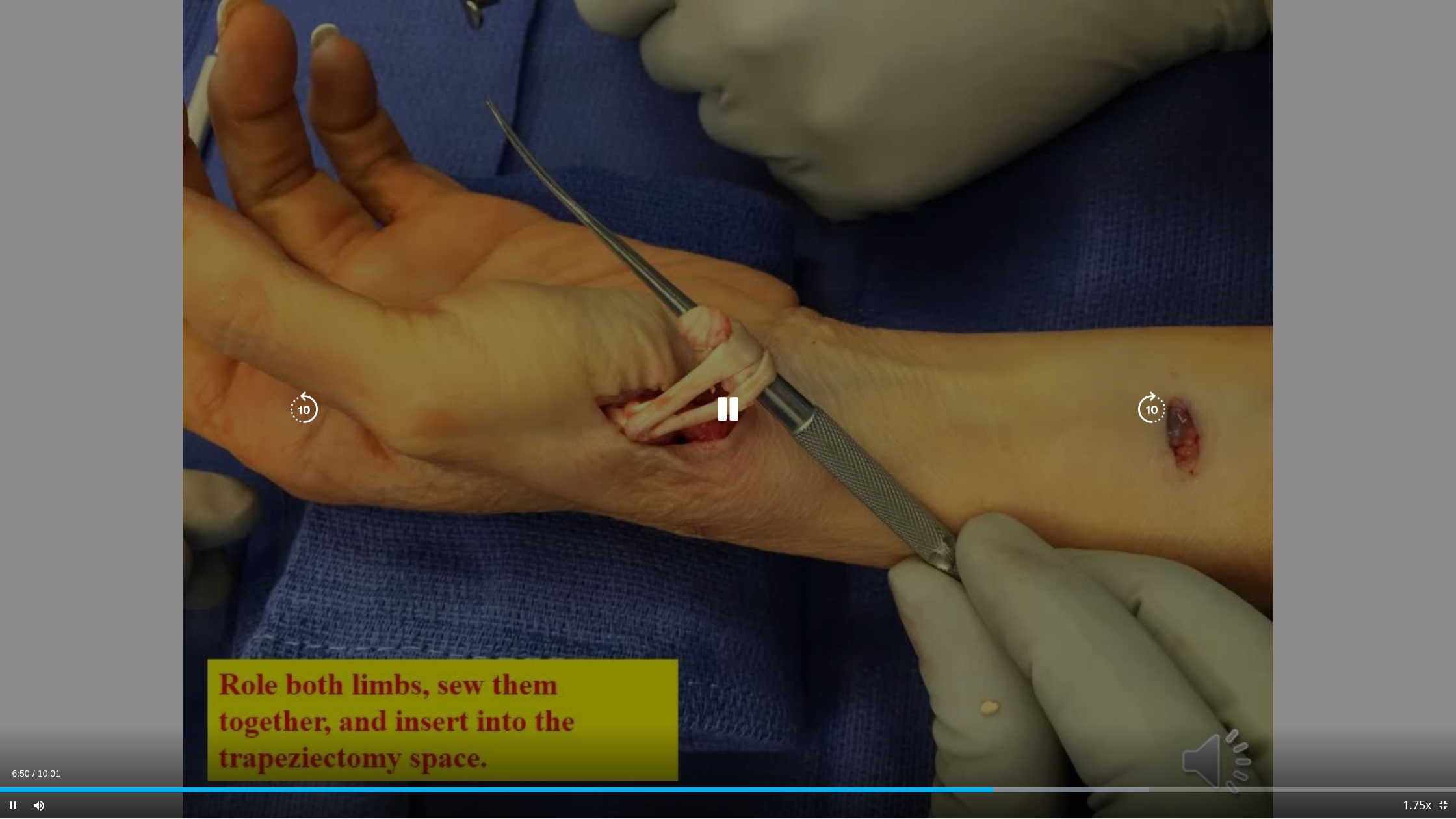
click at [726, 405] on icon "Video Player" at bounding box center [728, 410] width 37 height 37
click at [724, 404] on icon "Video Player" at bounding box center [728, 410] width 37 height 37
click at [720, 408] on icon "Video Player" at bounding box center [728, 410] width 37 height 37
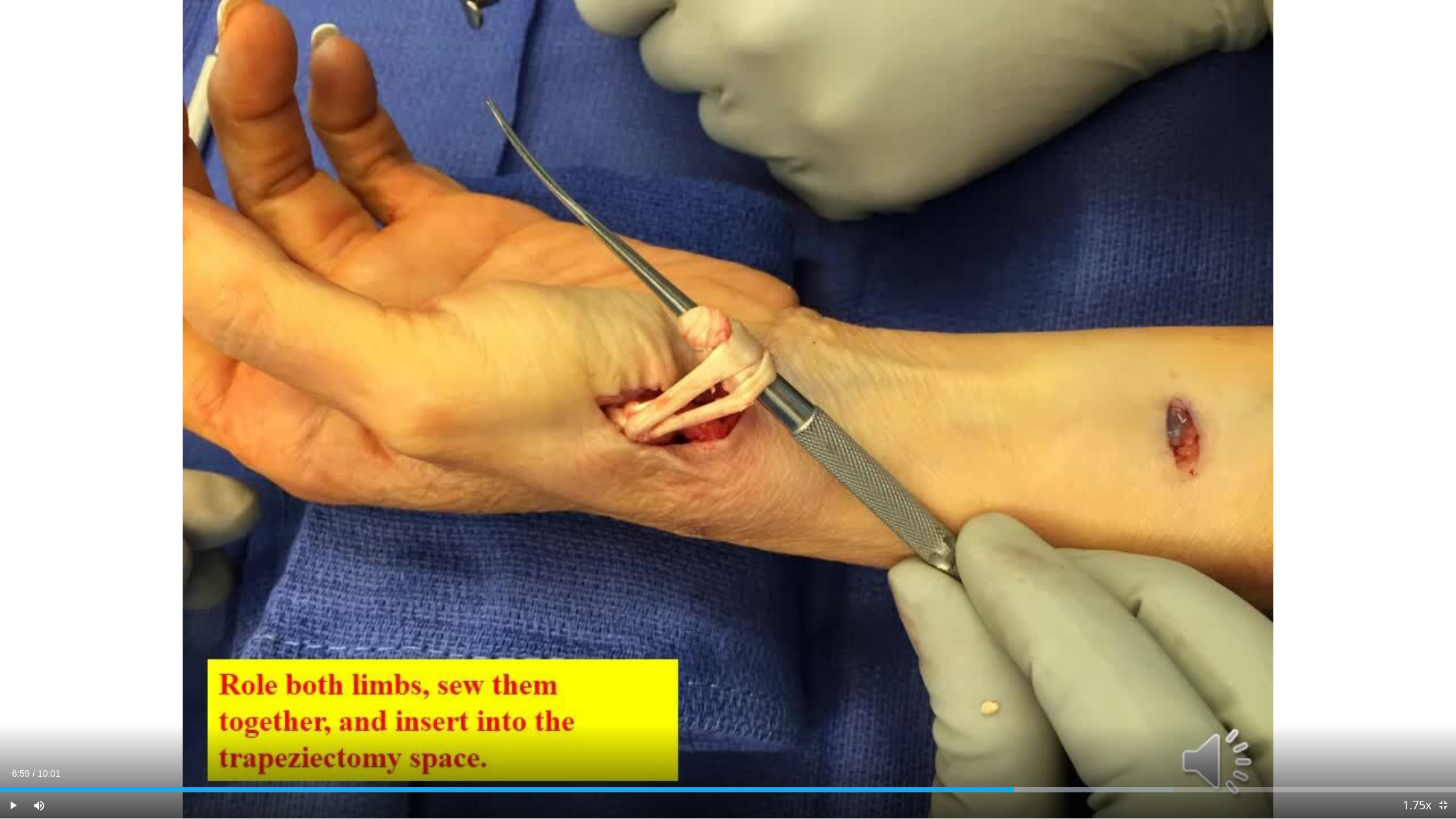
click at [719, 408] on div "20 seconds Tap to unmute" at bounding box center [728, 409] width 1456 height 818
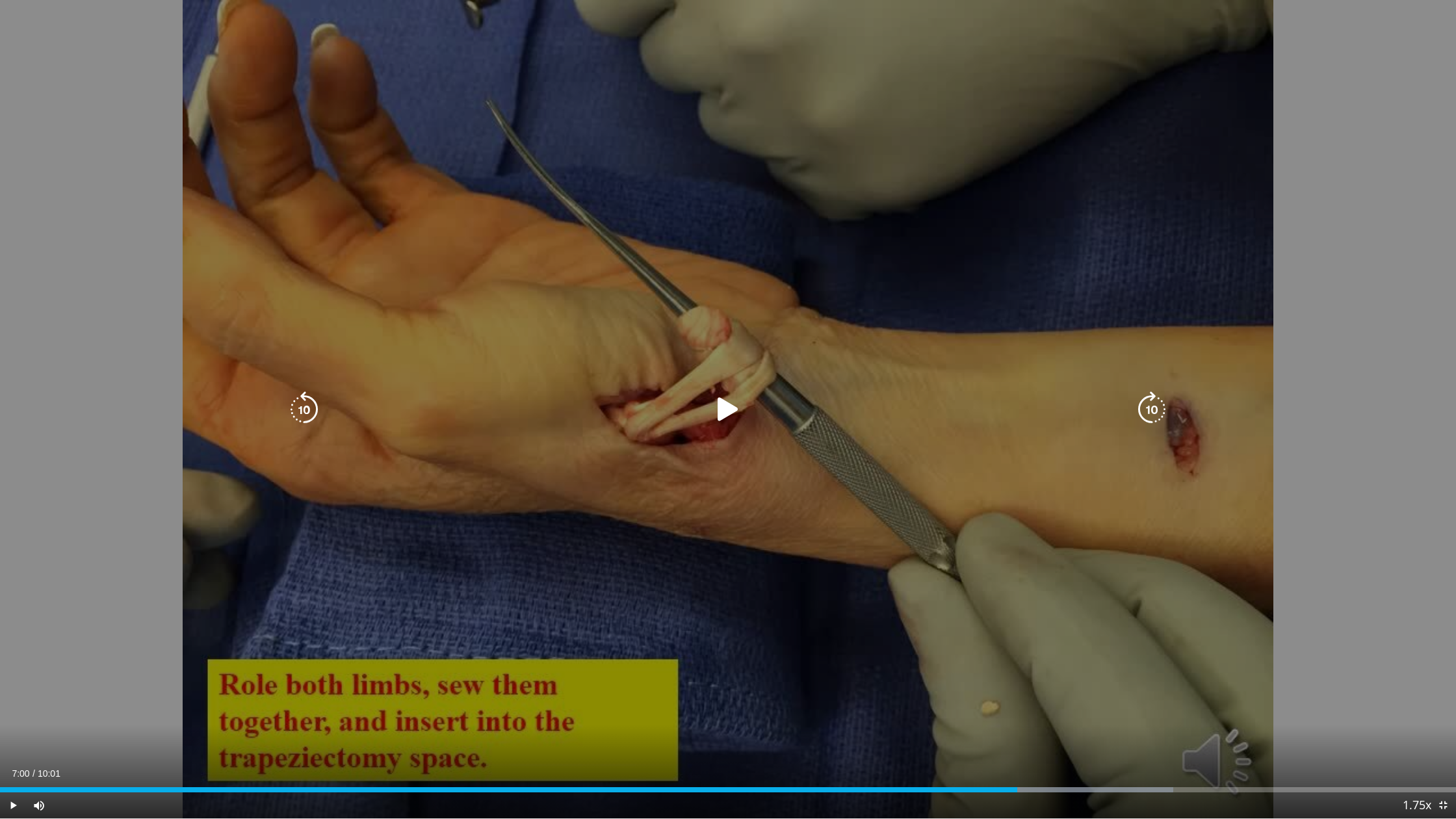
click at [721, 408] on icon "Video Player" at bounding box center [728, 410] width 37 height 37
click at [734, 401] on icon "Video Player" at bounding box center [728, 410] width 37 height 37
click at [719, 429] on div "20 seconds Tap to unmute" at bounding box center [728, 409] width 1456 height 818
click at [715, 409] on icon "Video Player" at bounding box center [728, 410] width 37 height 37
click at [720, 405] on icon "Video Player" at bounding box center [728, 410] width 37 height 37
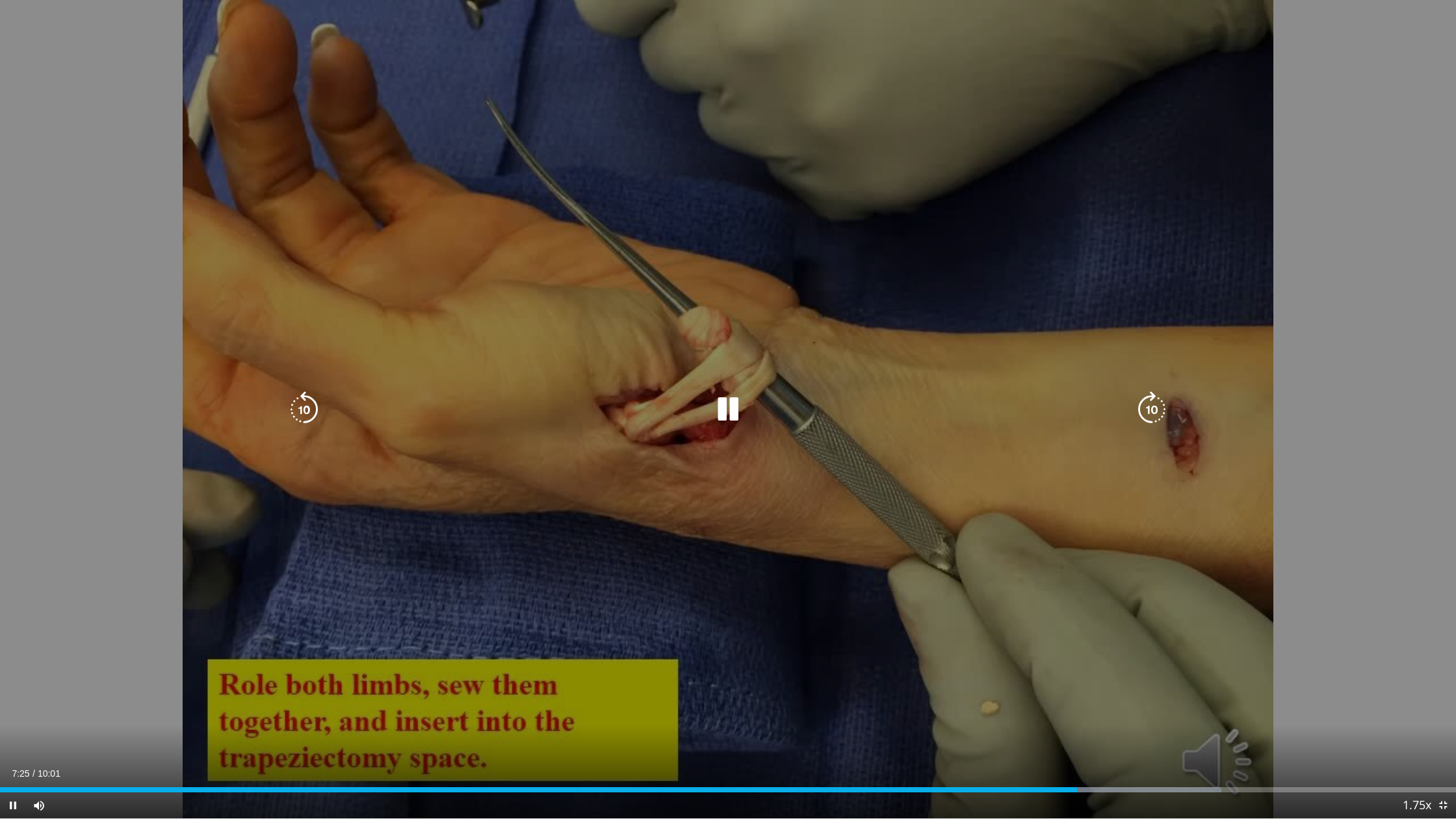
click at [720, 405] on icon "Video Player" at bounding box center [728, 410] width 37 height 37
click at [697, 401] on div "Video Player" at bounding box center [728, 409] width 874 height 26
click at [734, 400] on icon "Video Player" at bounding box center [728, 410] width 37 height 37
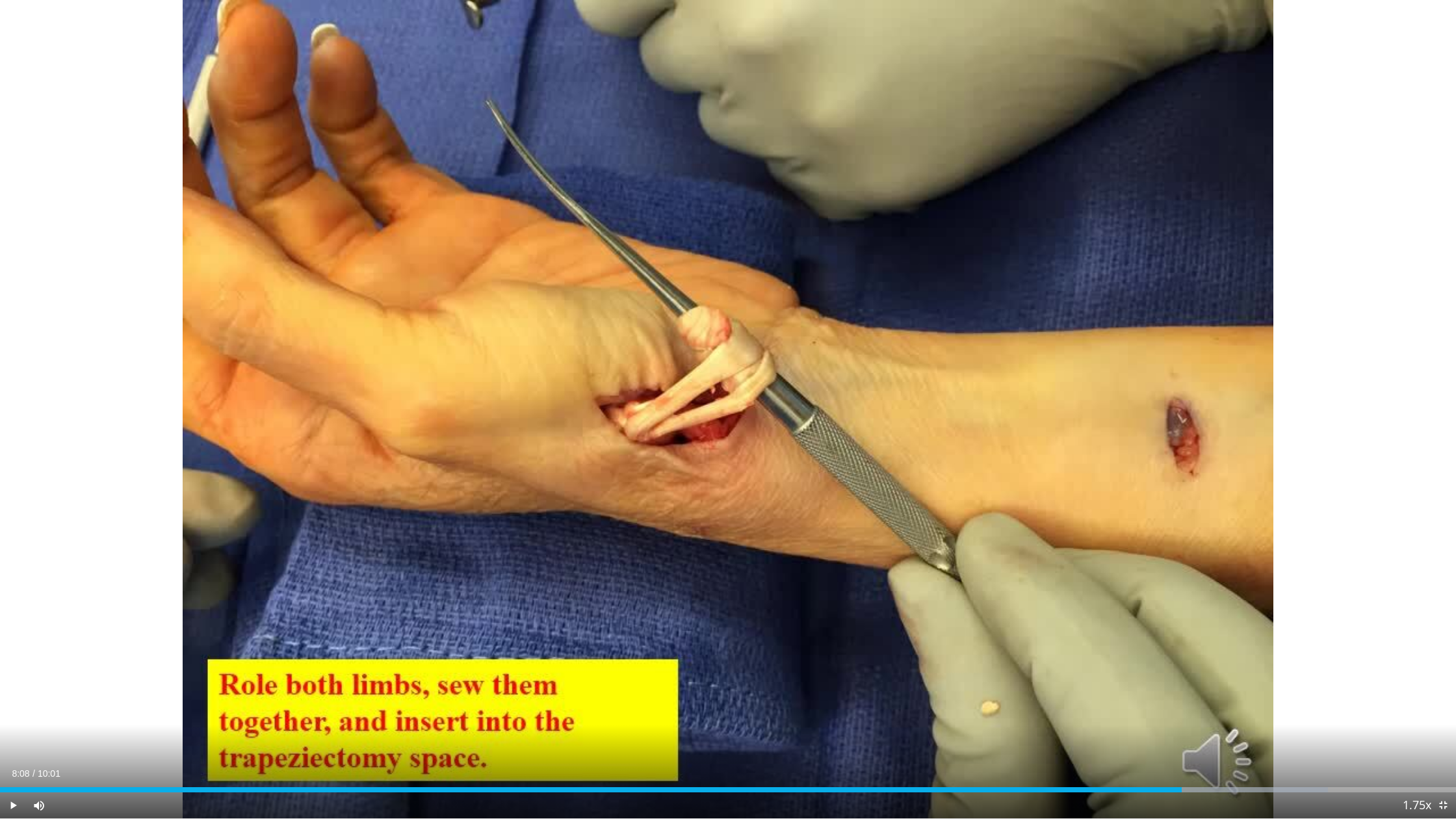
click at [727, 401] on div "20 seconds Tap to unmute" at bounding box center [728, 409] width 1456 height 818
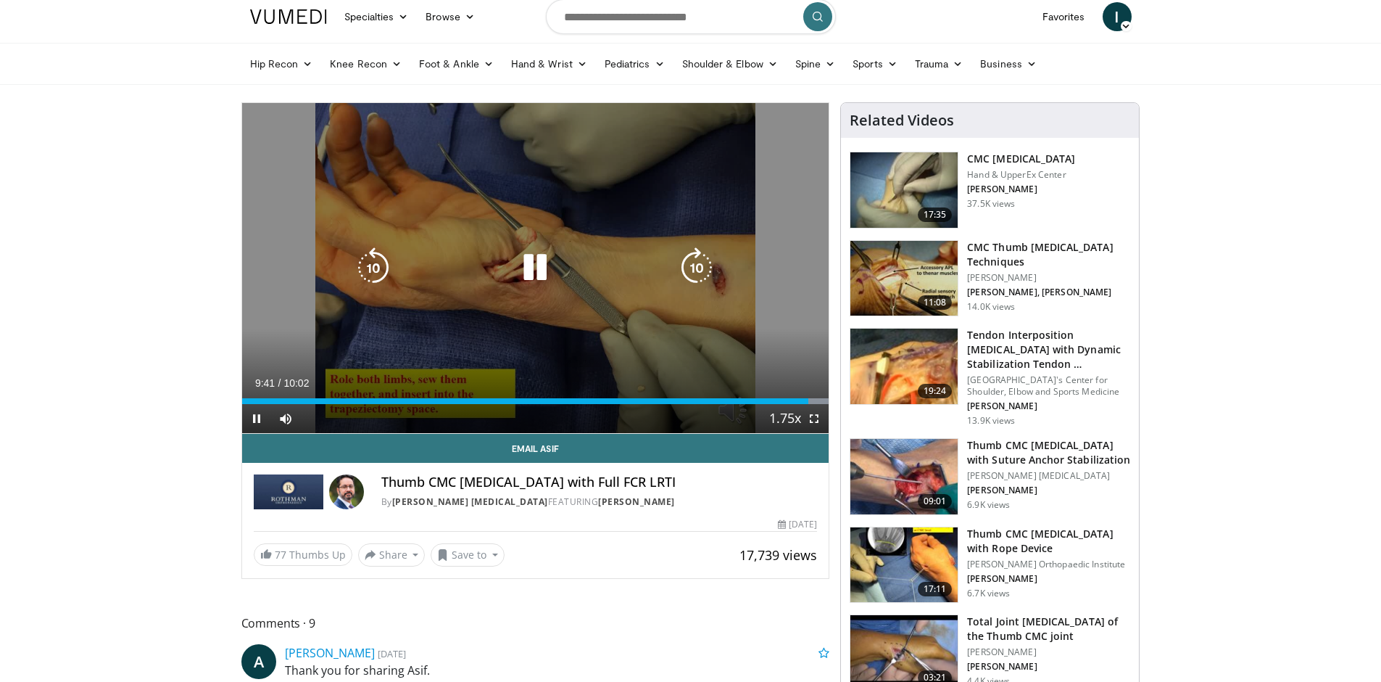
click at [544, 276] on icon "Video Player" at bounding box center [535, 267] width 41 height 41
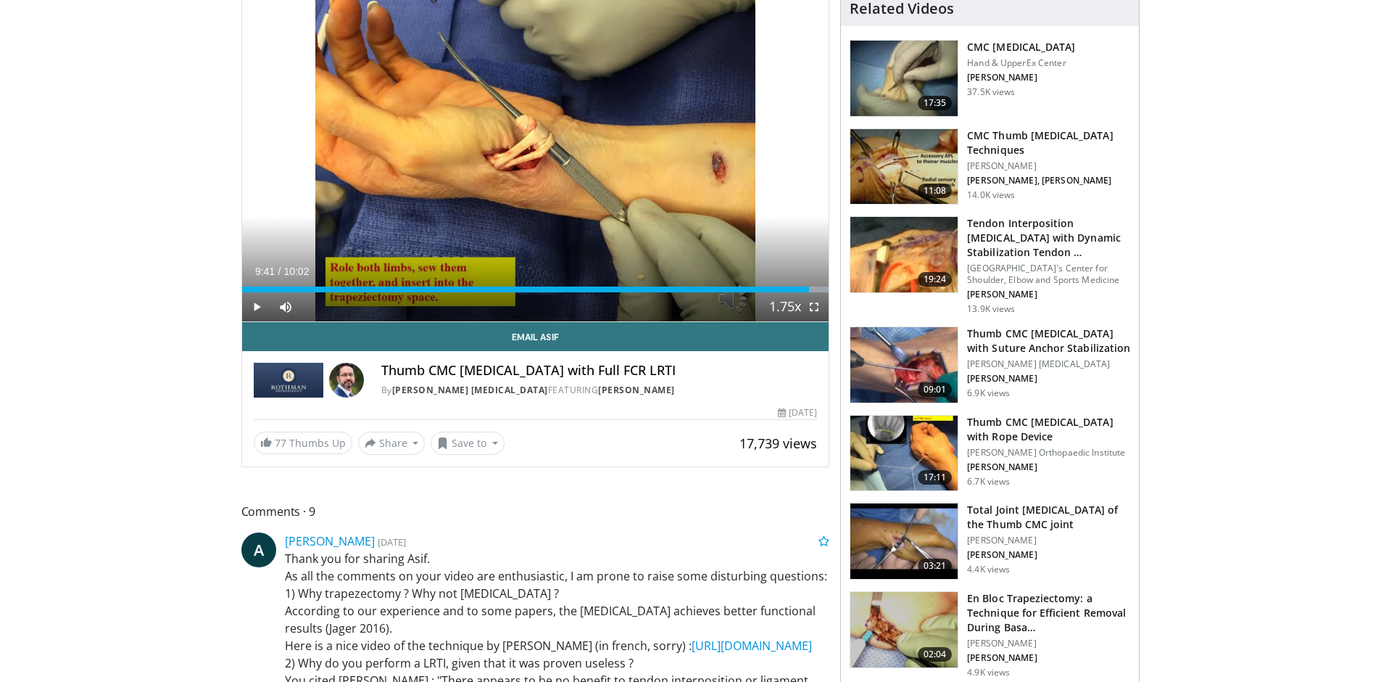
scroll to position [0, 0]
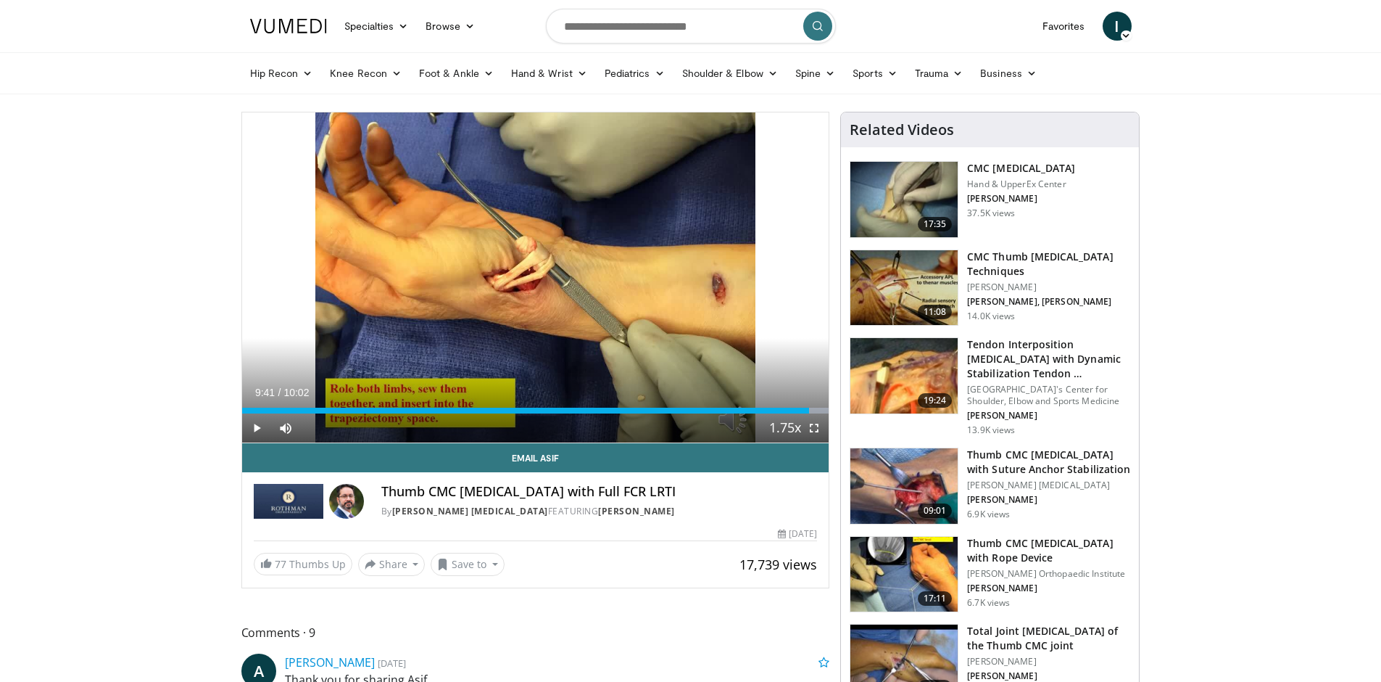
click at [880, 267] on img at bounding box center [904, 287] width 107 height 75
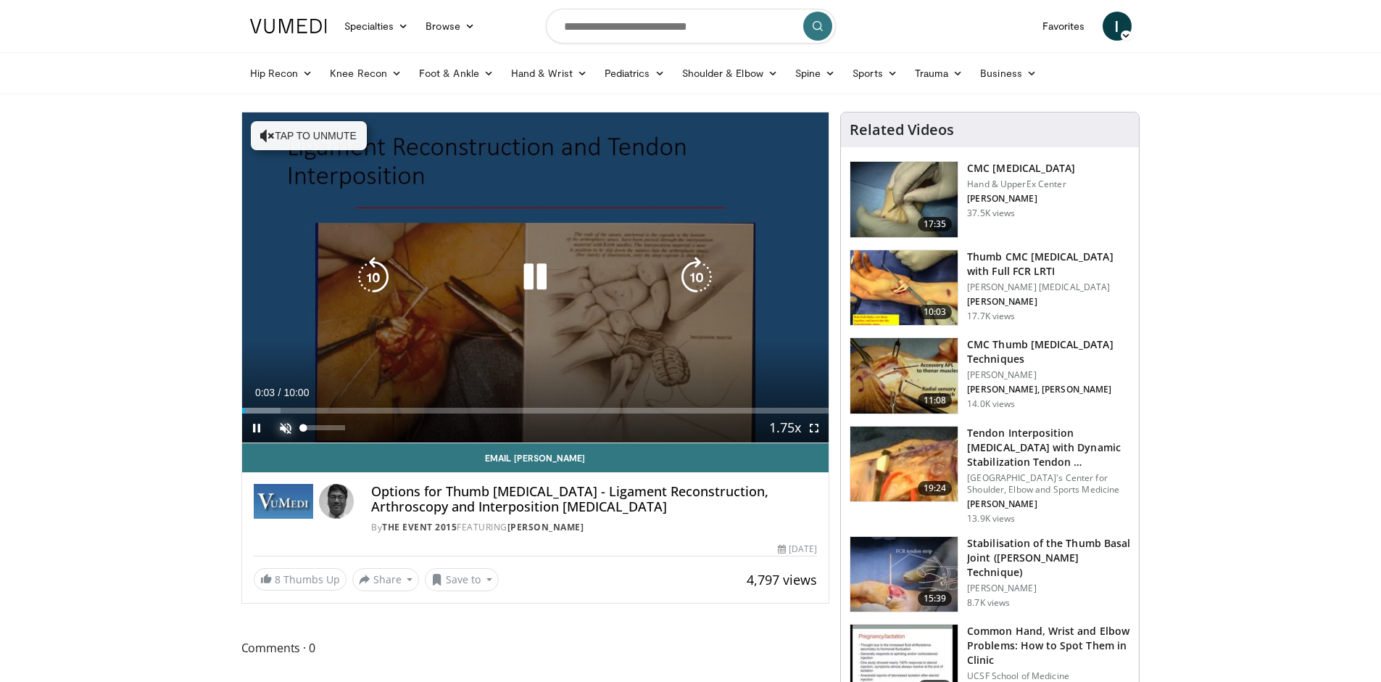
click at [292, 426] on span "Video Player" at bounding box center [285, 427] width 29 height 29
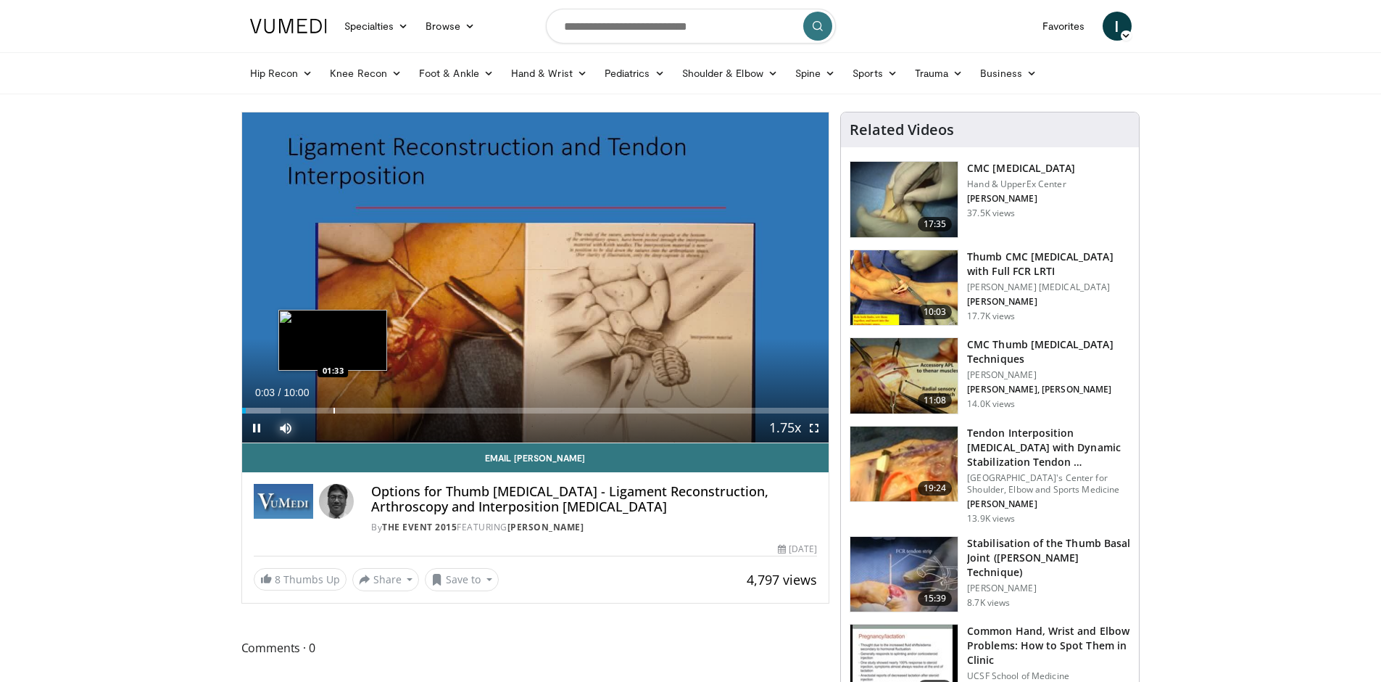
click at [335, 412] on div "Progress Bar" at bounding box center [334, 411] width 1 height 6
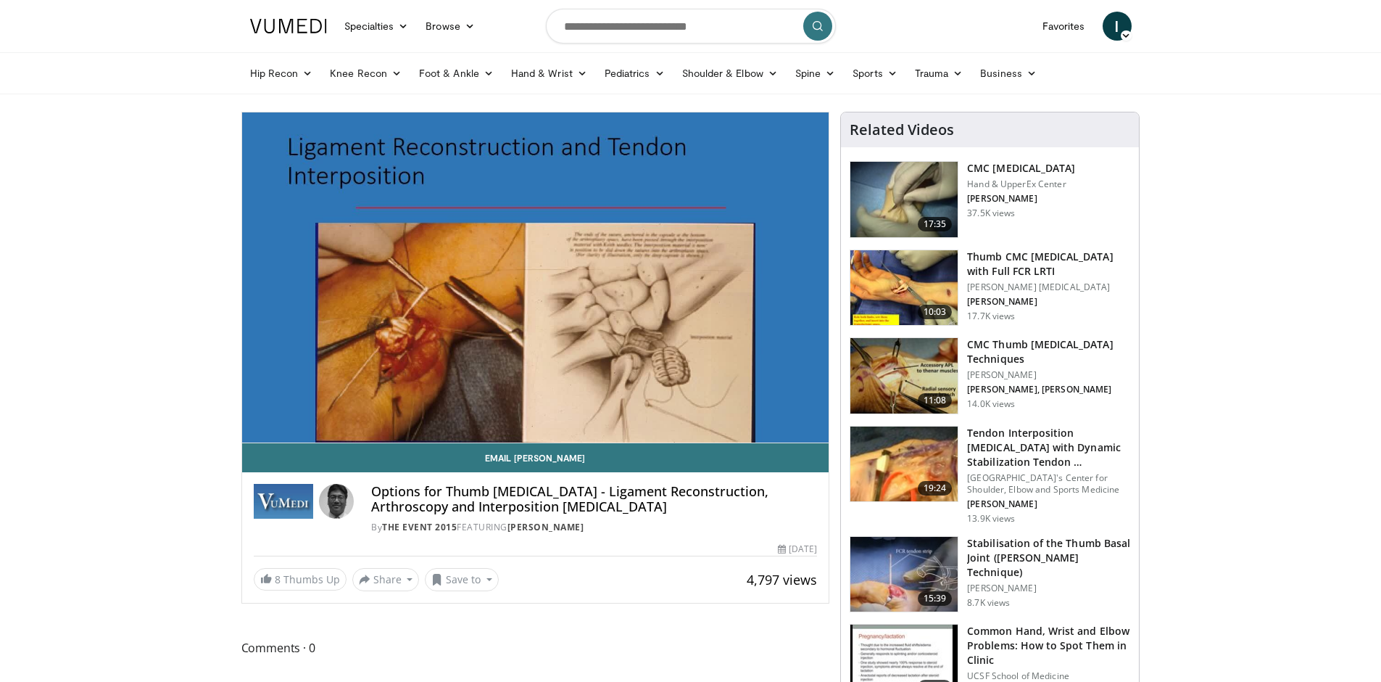
click at [890, 202] on img at bounding box center [904, 199] width 107 height 75
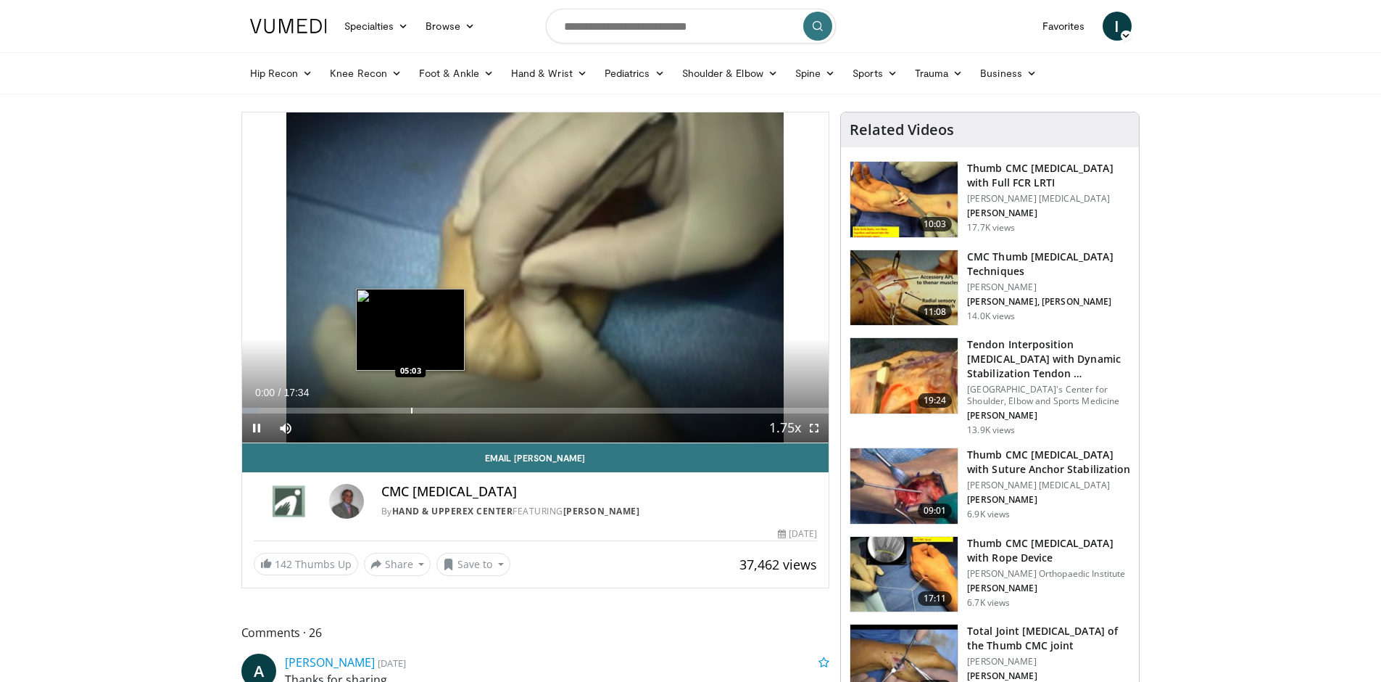
click at [411, 410] on div "Progress Bar" at bounding box center [411, 411] width 1 height 6
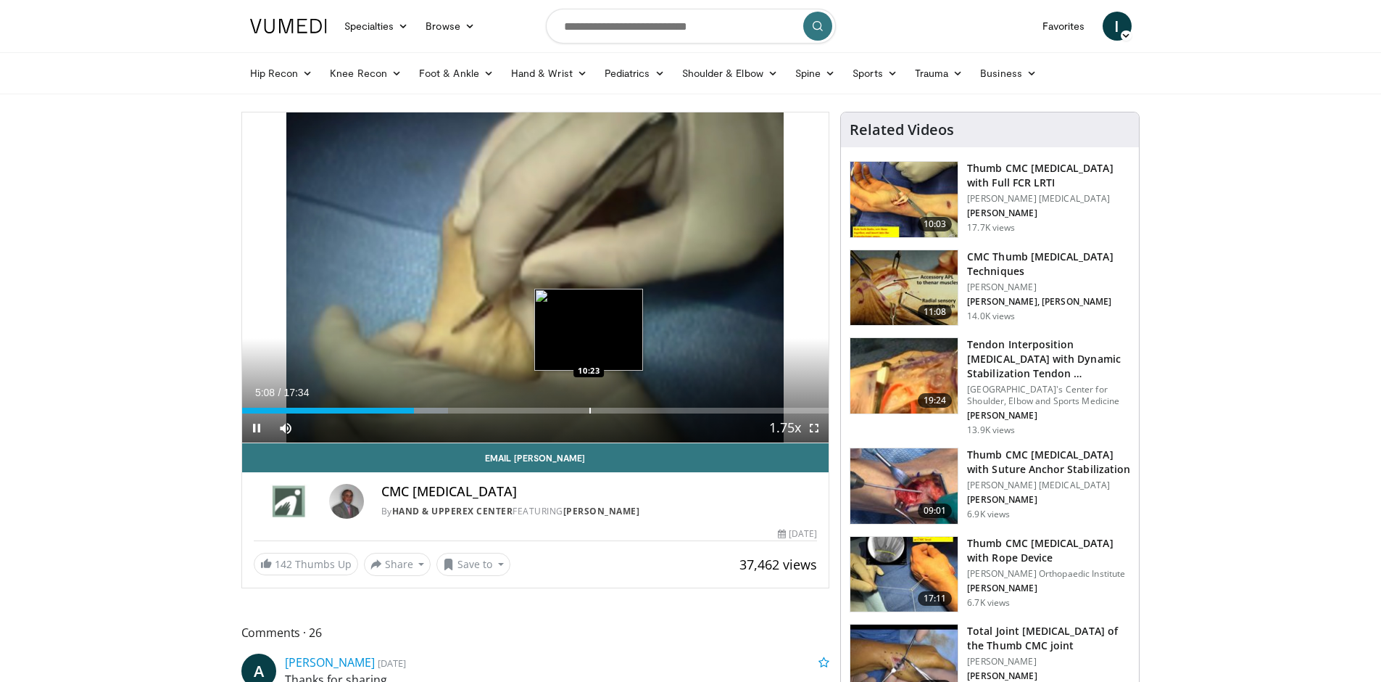
click at [590, 412] on div "Progress Bar" at bounding box center [590, 411] width 1 height 6
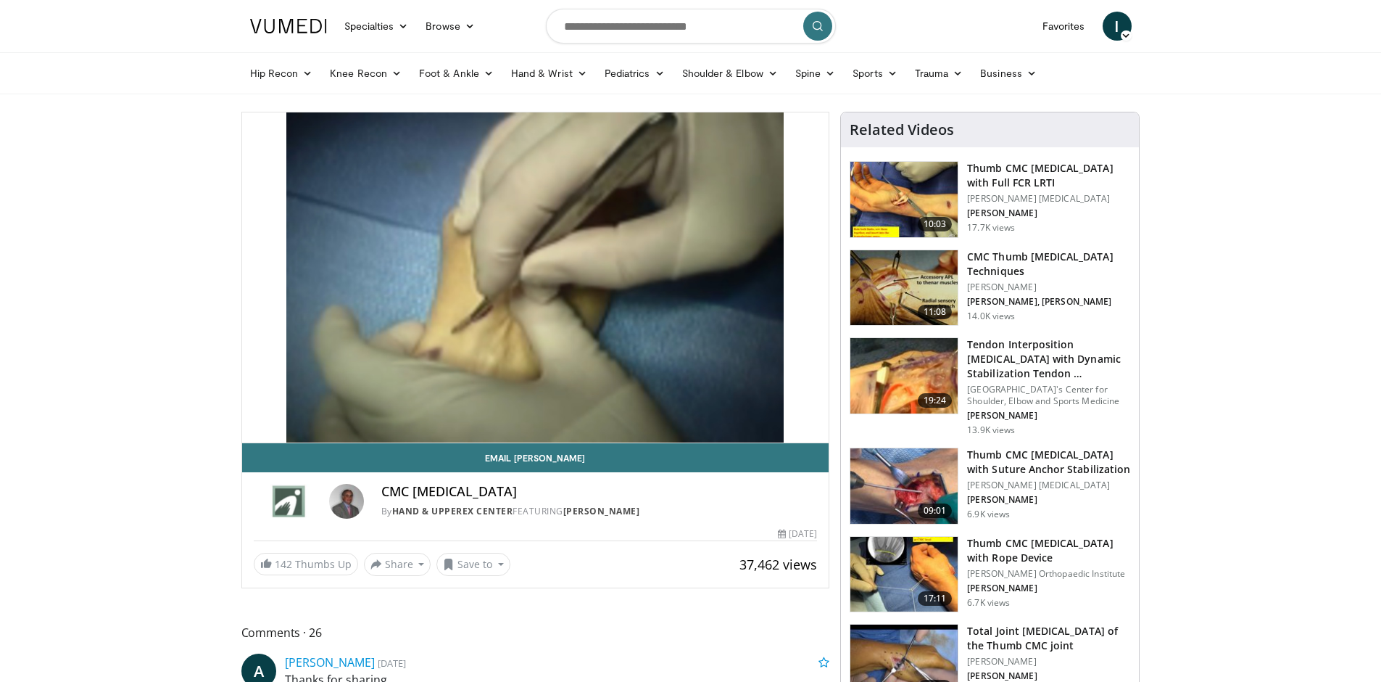
click at [882, 189] on img at bounding box center [904, 199] width 107 height 75
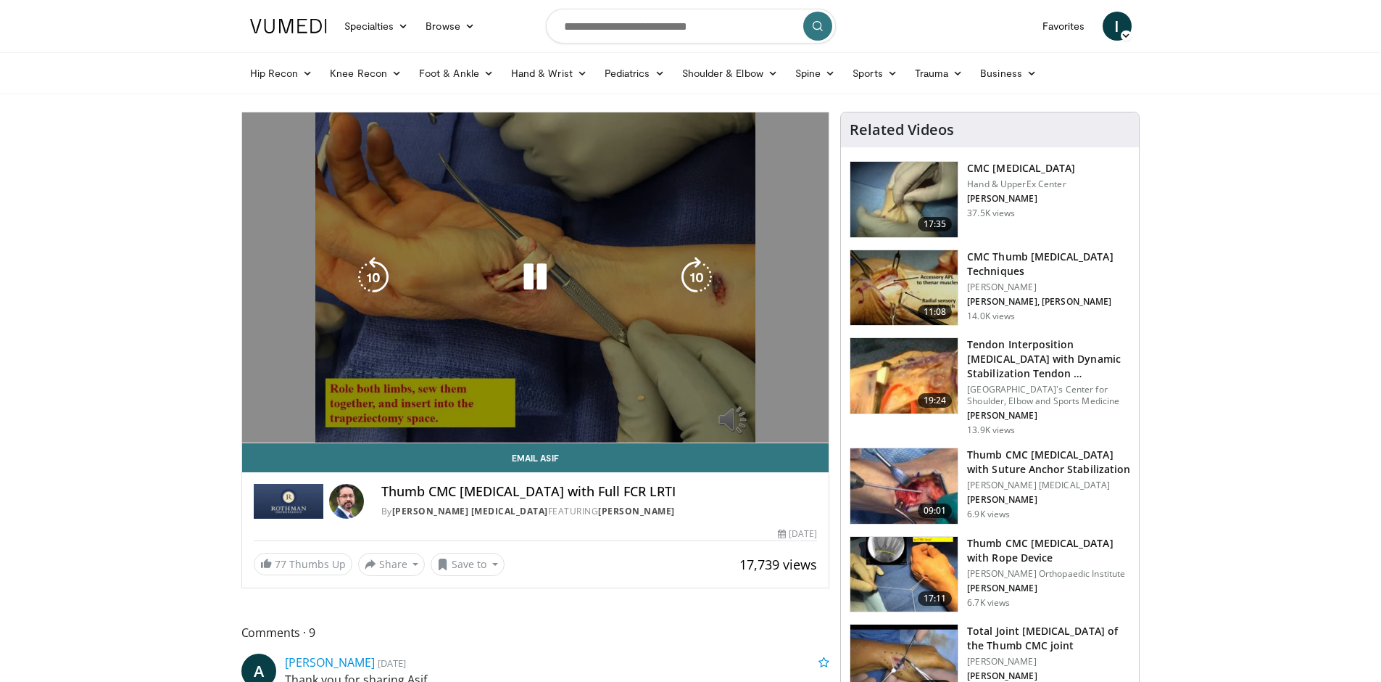
click at [585, 175] on div "10 seconds Tap to unmute" at bounding box center [535, 277] width 587 height 330
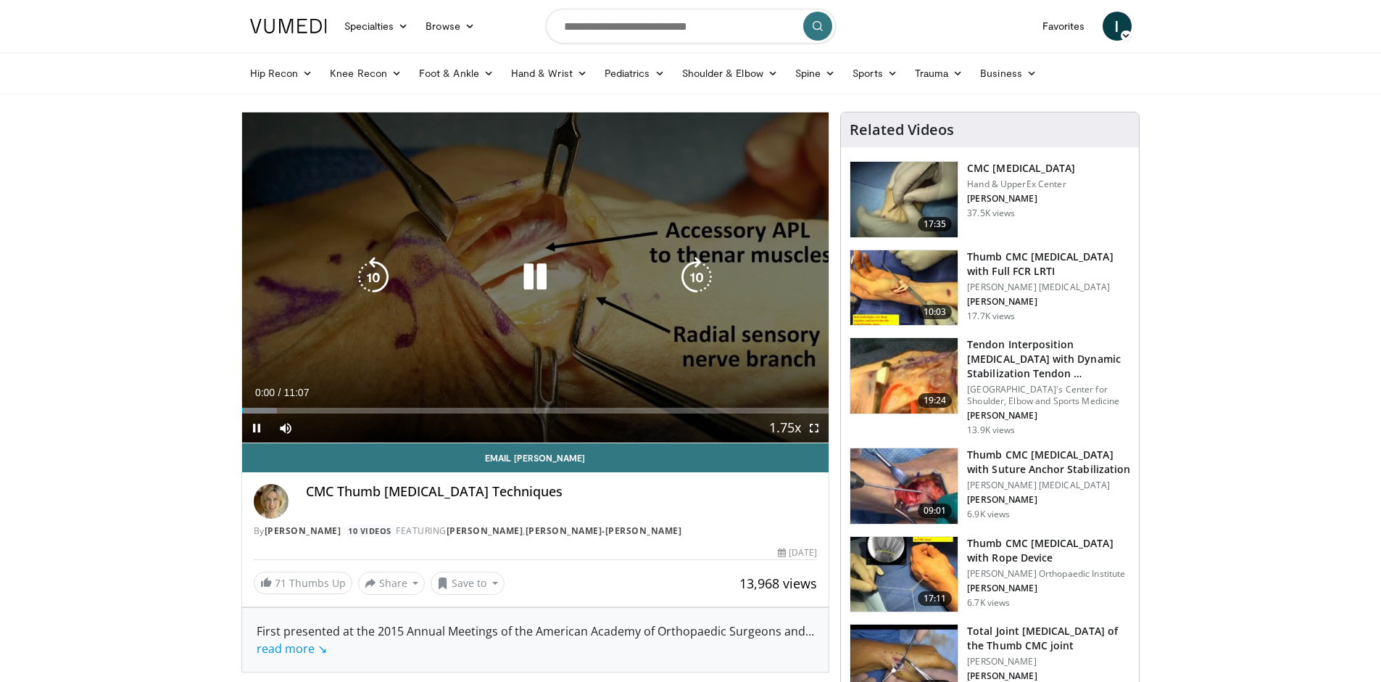
click at [386, 399] on div "10 seconds Tap to unmute" at bounding box center [535, 277] width 587 height 330
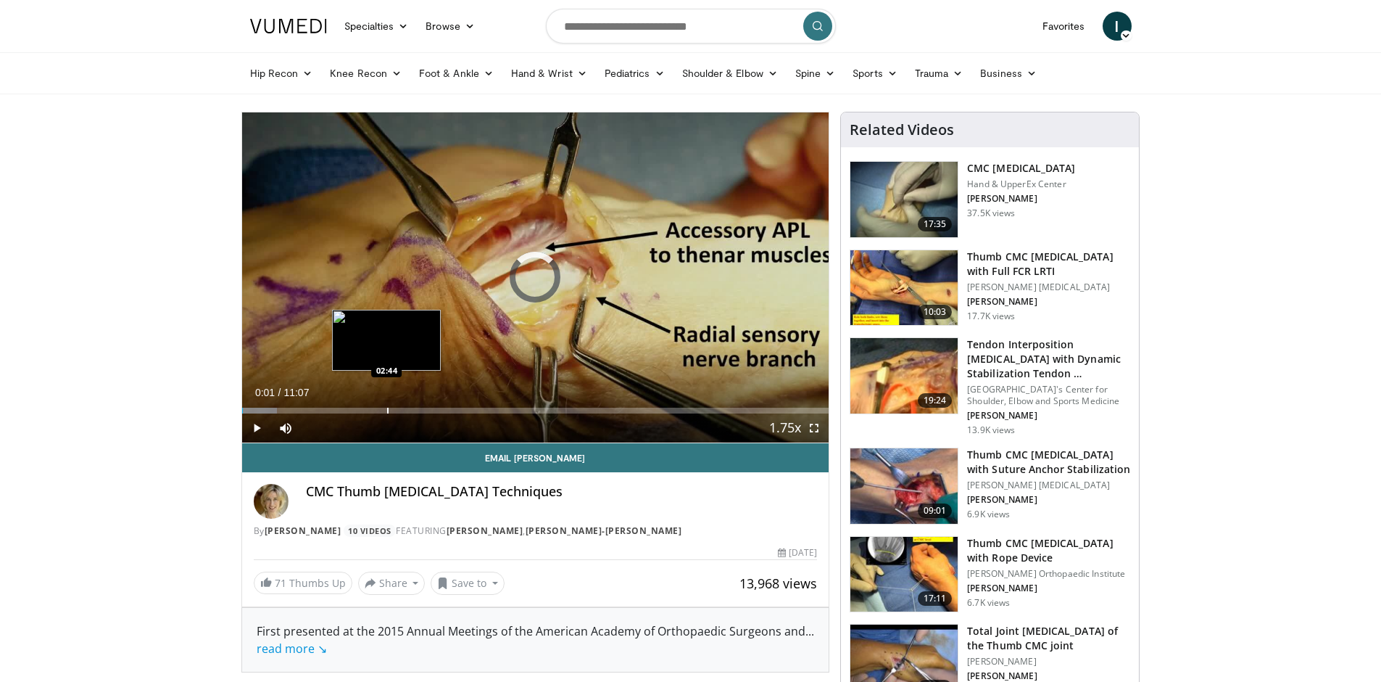
click at [387, 406] on div "Loaded : 5.93% 00:01 02:44" at bounding box center [535, 407] width 587 height 14
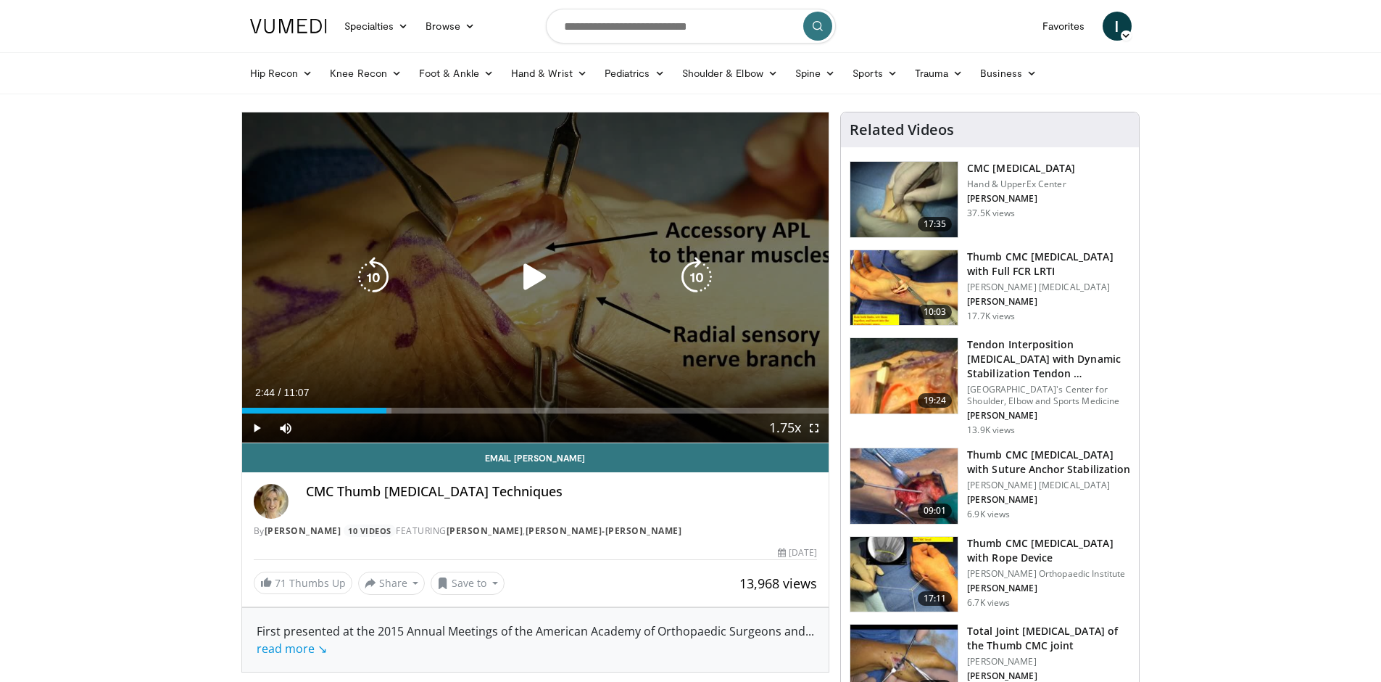
click at [452, 281] on div "Video Player" at bounding box center [535, 277] width 352 height 29
click at [515, 281] on icon "Video Player" at bounding box center [535, 277] width 41 height 41
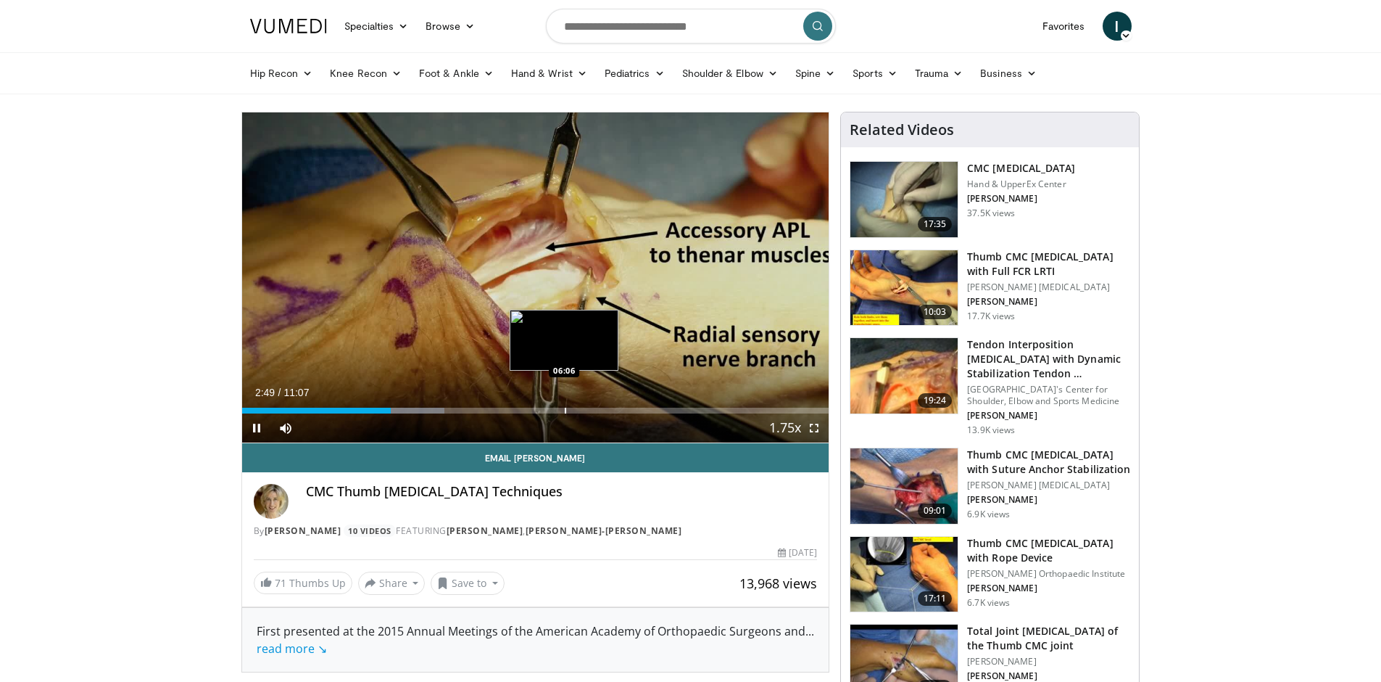
click at [564, 407] on div "Loaded : 34.49% 02:49 06:06" at bounding box center [535, 407] width 587 height 14
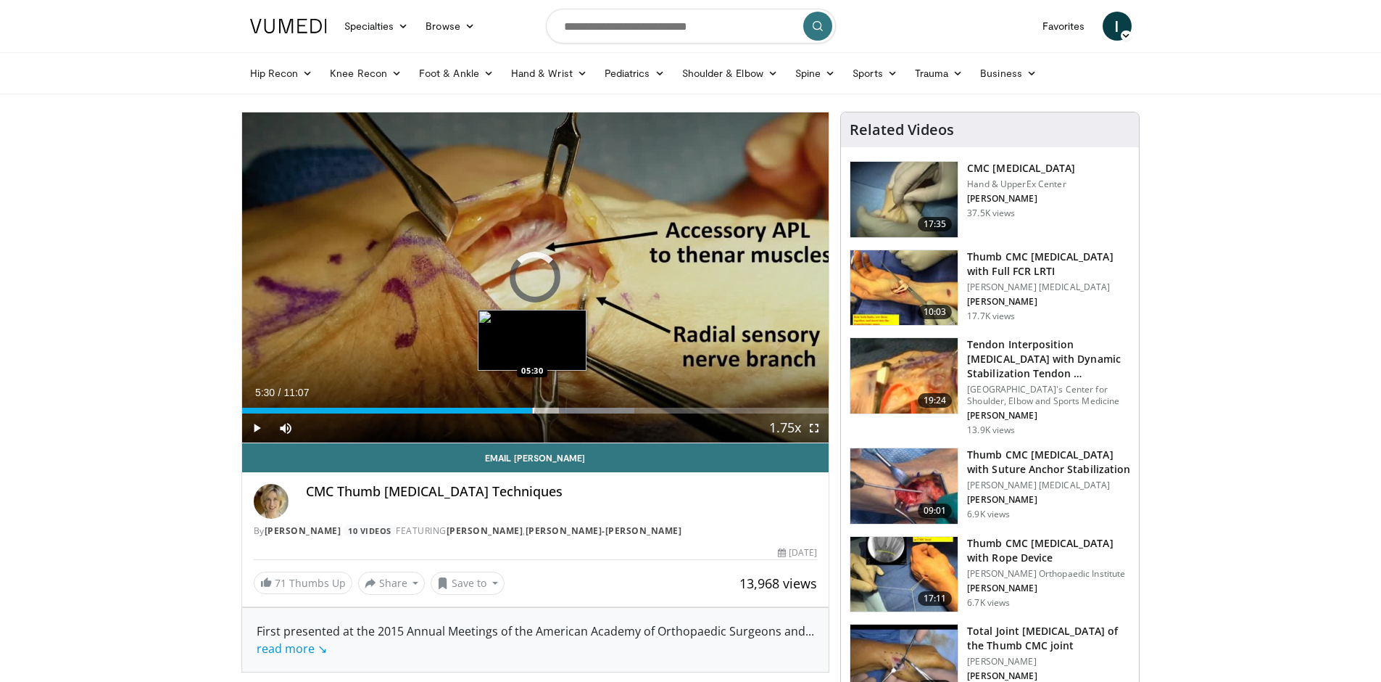
click at [533, 410] on div "Progress Bar" at bounding box center [533, 411] width 1 height 6
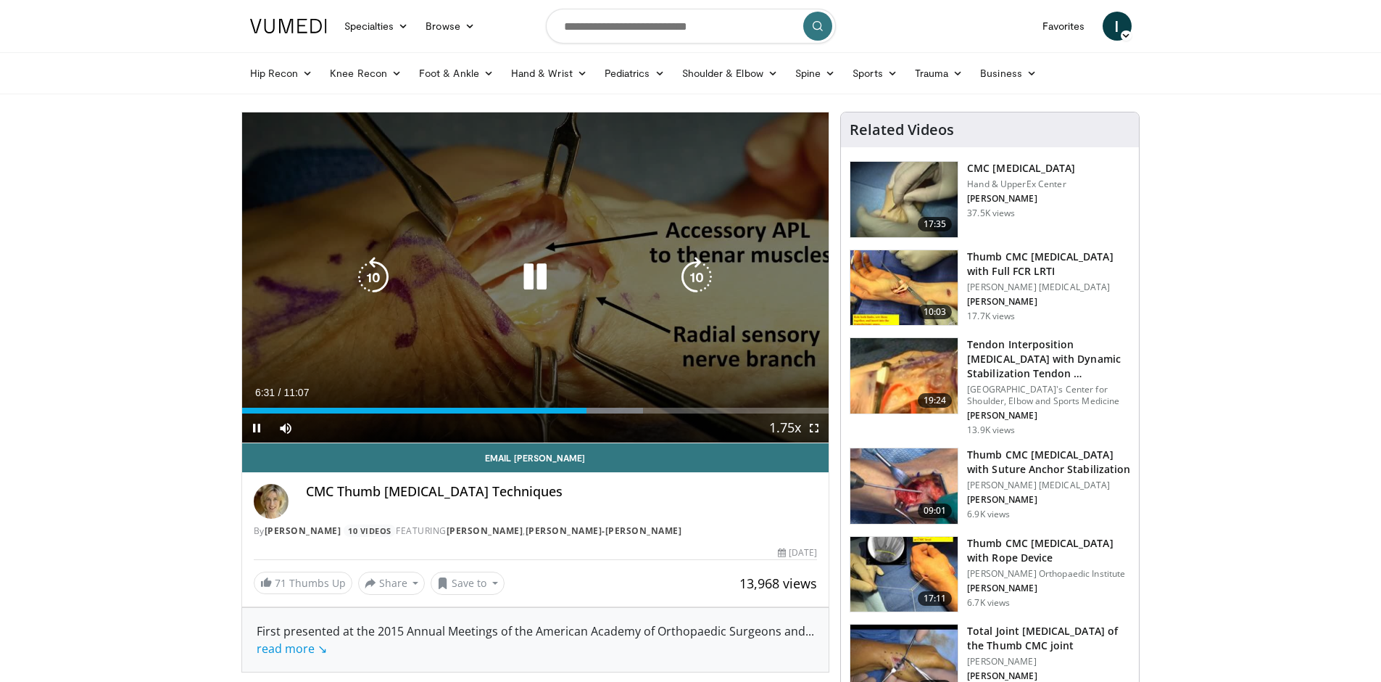
click at [545, 276] on icon "Video Player" at bounding box center [535, 277] width 41 height 41
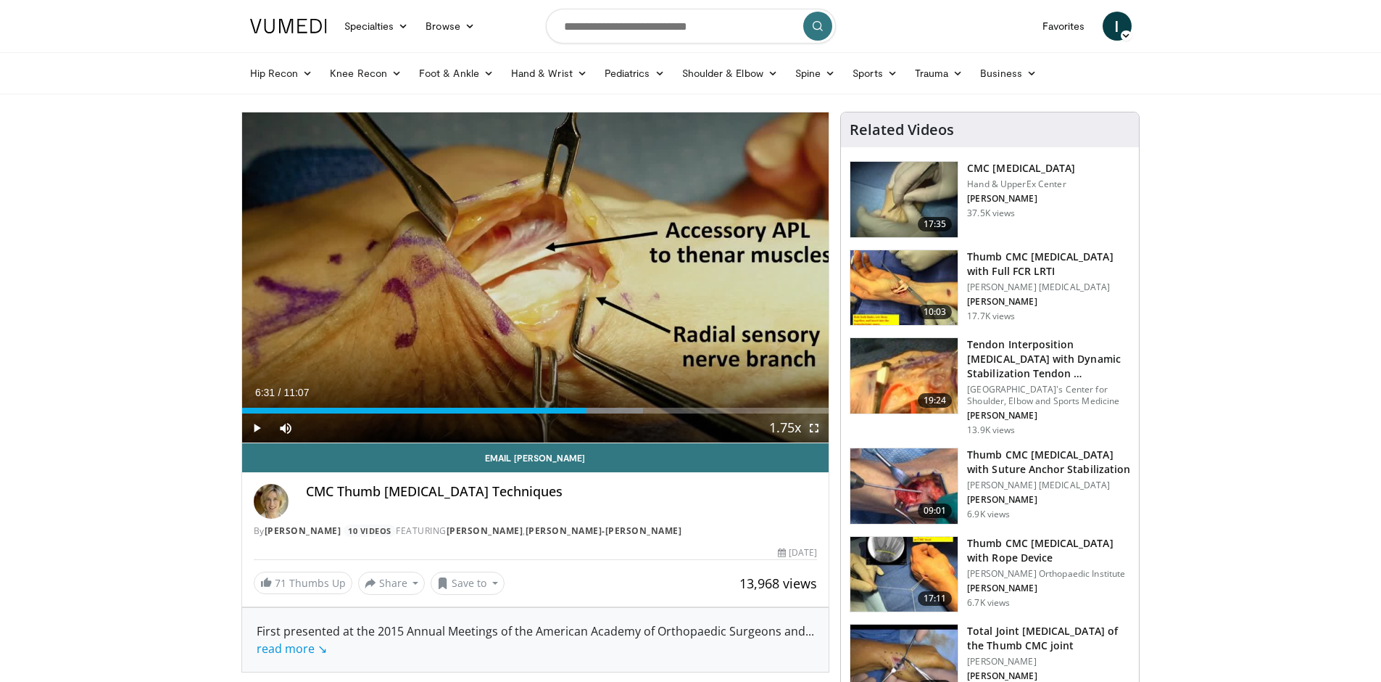
click at [822, 435] on span "Video Player" at bounding box center [814, 427] width 29 height 29
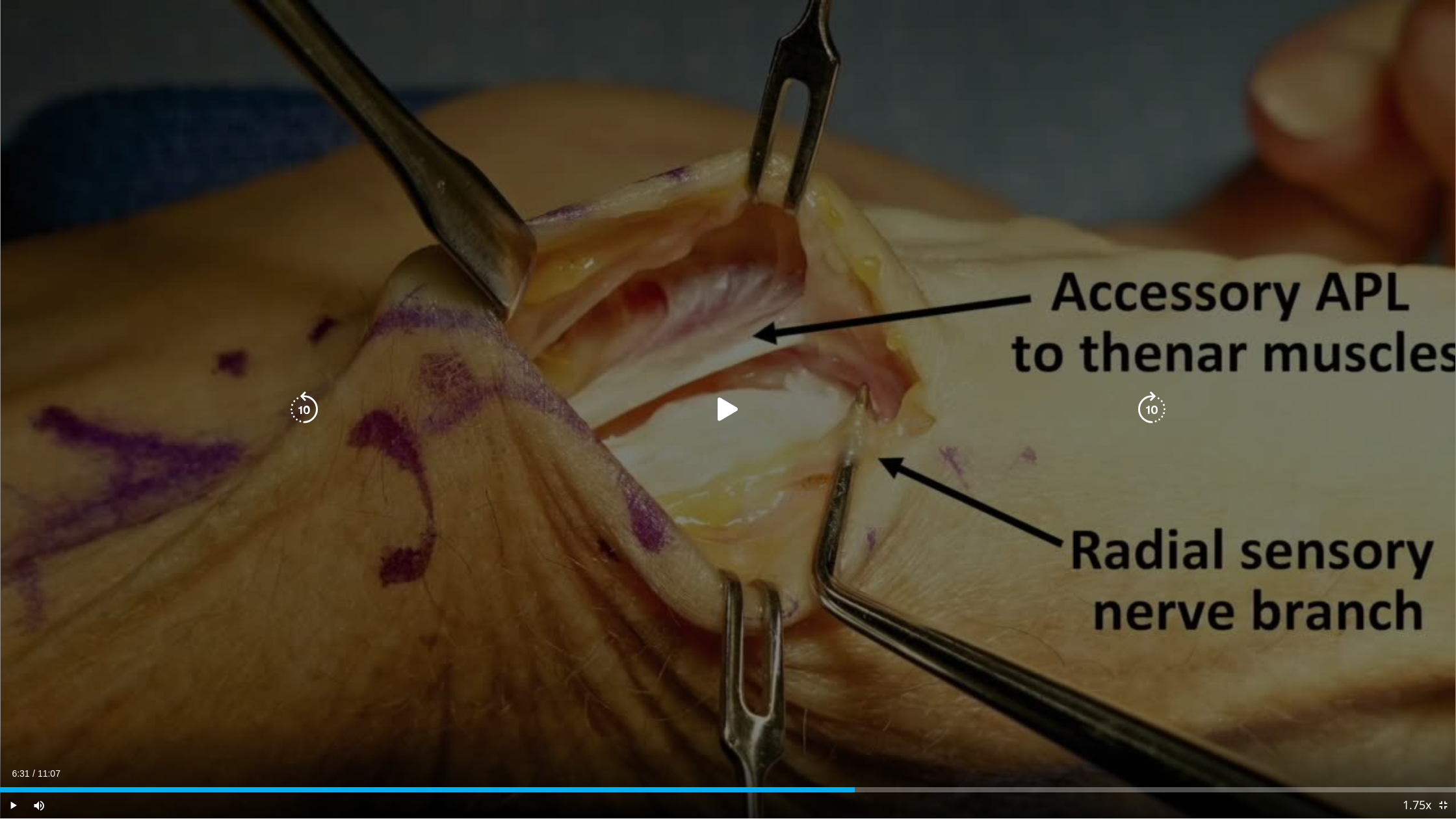
click at [722, 415] on icon "Video Player" at bounding box center [728, 410] width 37 height 37
click at [737, 396] on icon "Video Player" at bounding box center [728, 410] width 37 height 37
click at [735, 401] on icon "Video Player" at bounding box center [728, 410] width 37 height 37
click at [733, 402] on icon "Video Player" at bounding box center [728, 410] width 37 height 37
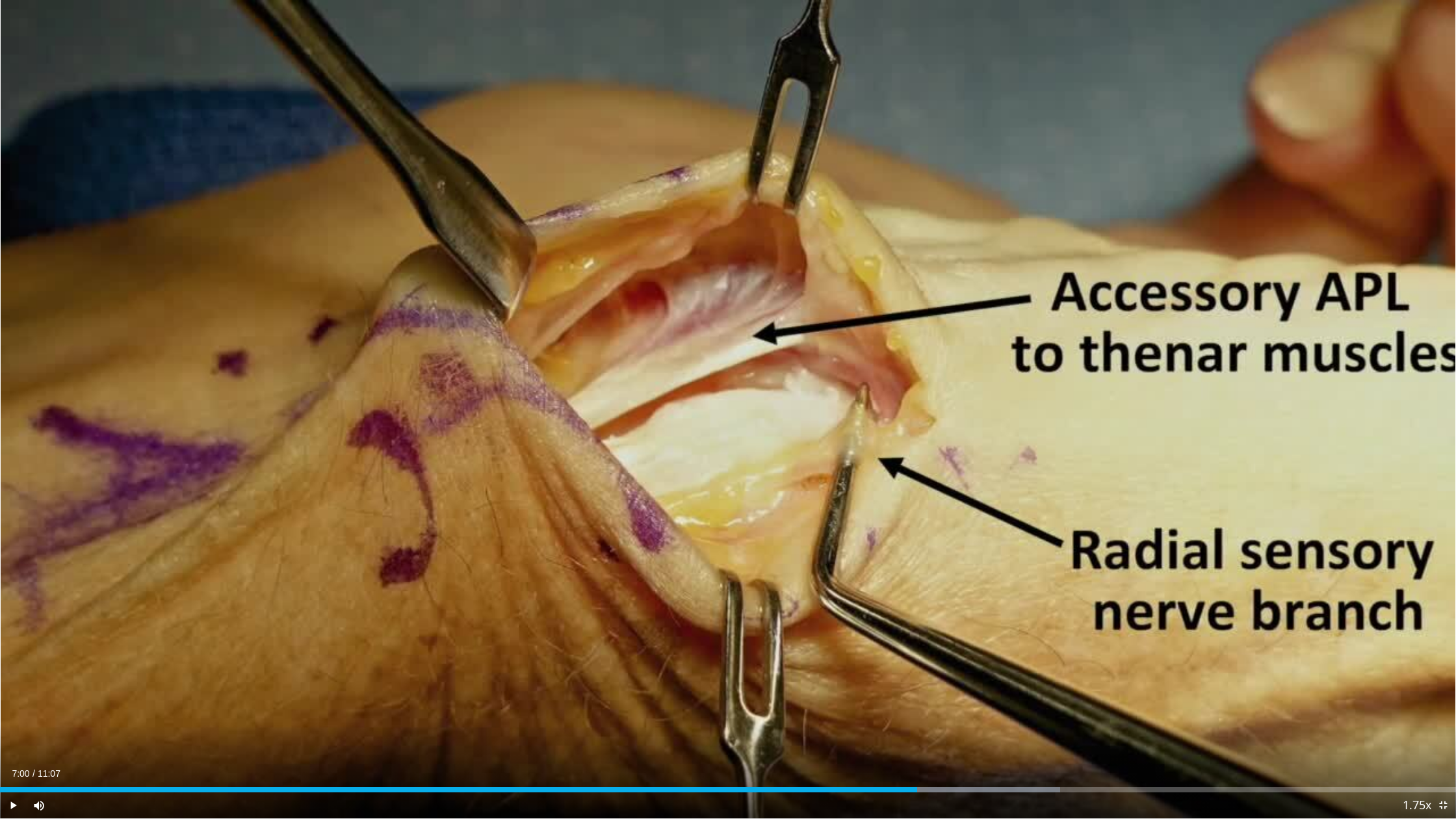
click at [732, 402] on div "10 seconds Tap to unmute" at bounding box center [728, 409] width 1456 height 818
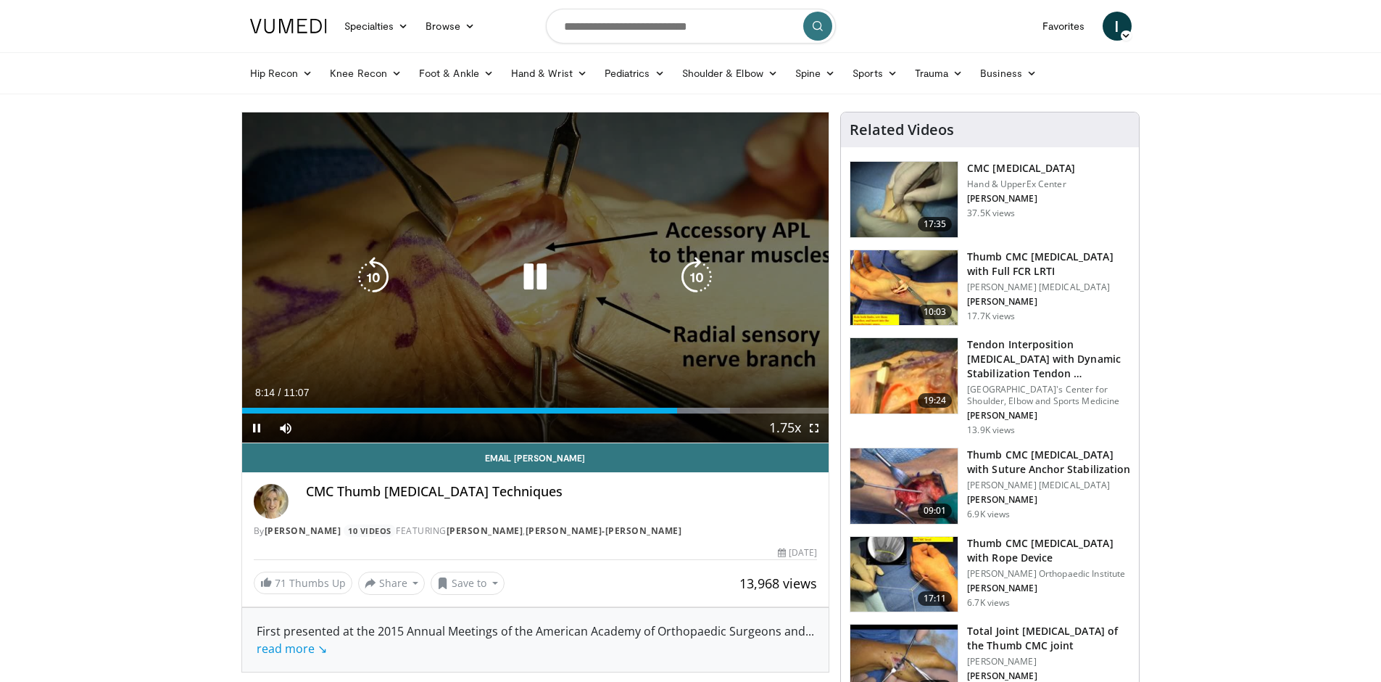
drag, startPoint x: 500, startPoint y: 211, endPoint x: 516, endPoint y: 257, distance: 48.4
click at [503, 217] on div "10 seconds Tap to unmute" at bounding box center [535, 277] width 587 height 330
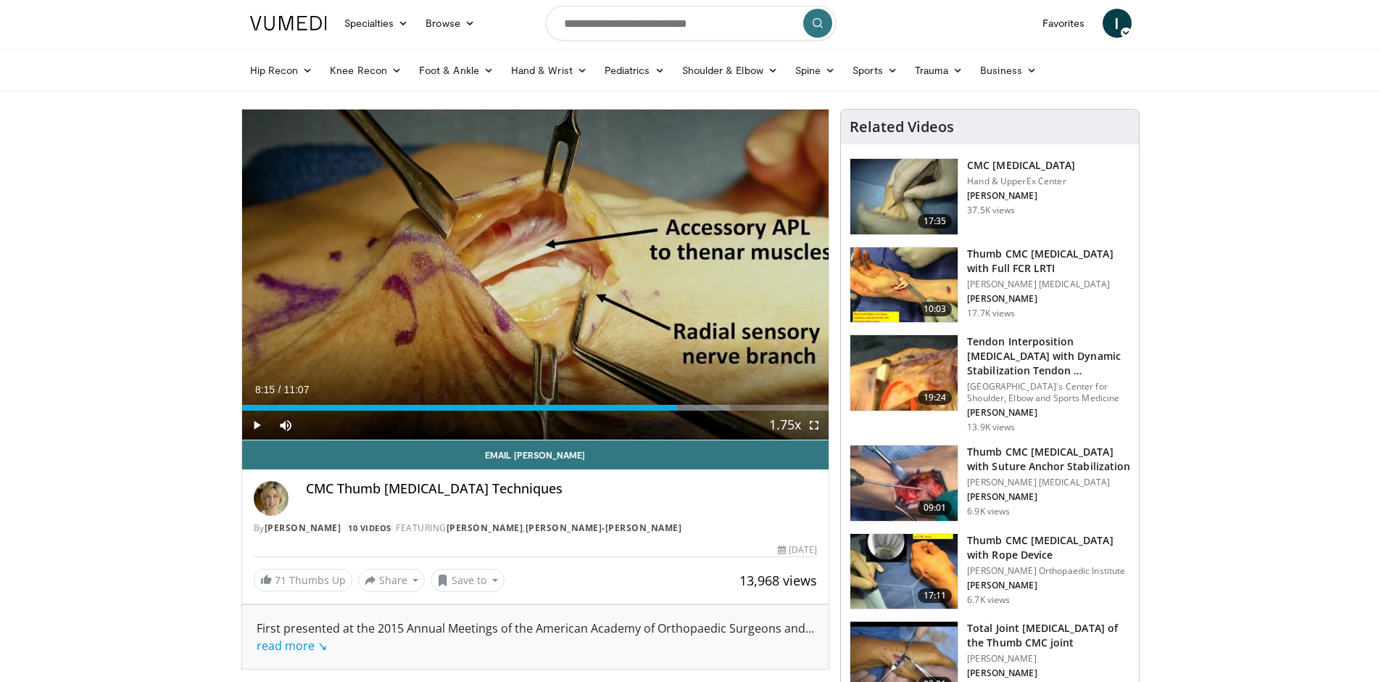
scroll to position [4, 0]
click at [888, 211] on img at bounding box center [904, 195] width 107 height 75
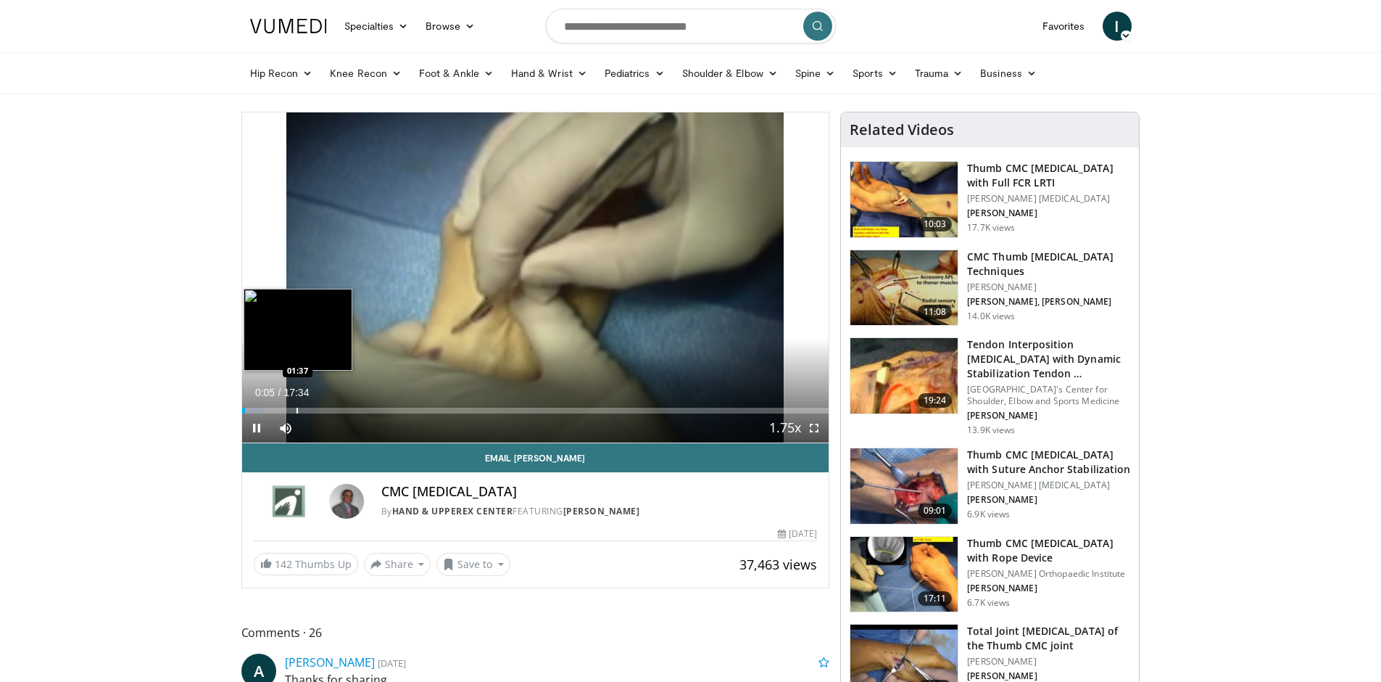
click at [297, 400] on div "Loaded : 3.76% 00:05 01:37" at bounding box center [535, 407] width 587 height 14
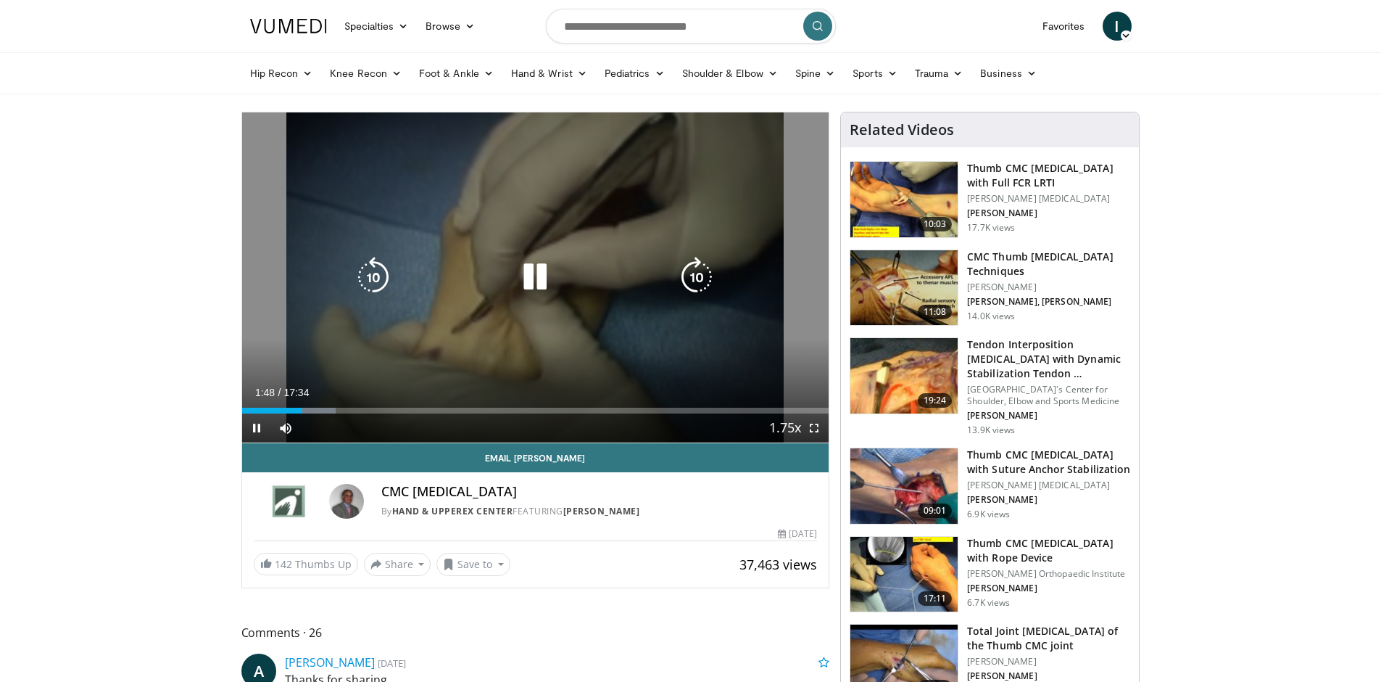
click at [582, 270] on div "Video Player" at bounding box center [535, 277] width 352 height 29
click at [545, 277] on icon "Video Player" at bounding box center [535, 277] width 41 height 41
